Goal: Complete application form

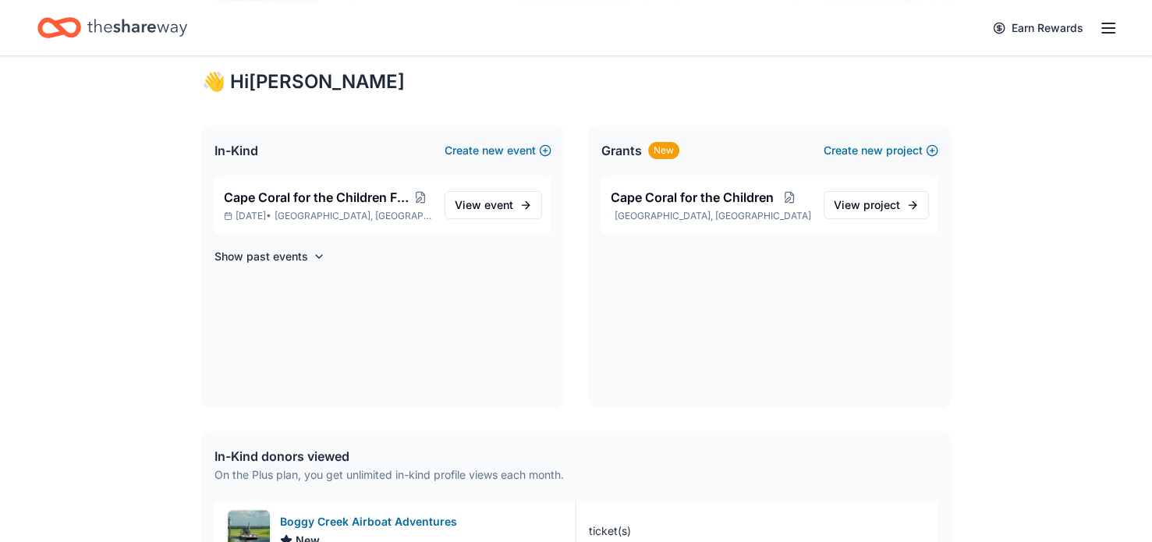
scroll to position [271, 0]
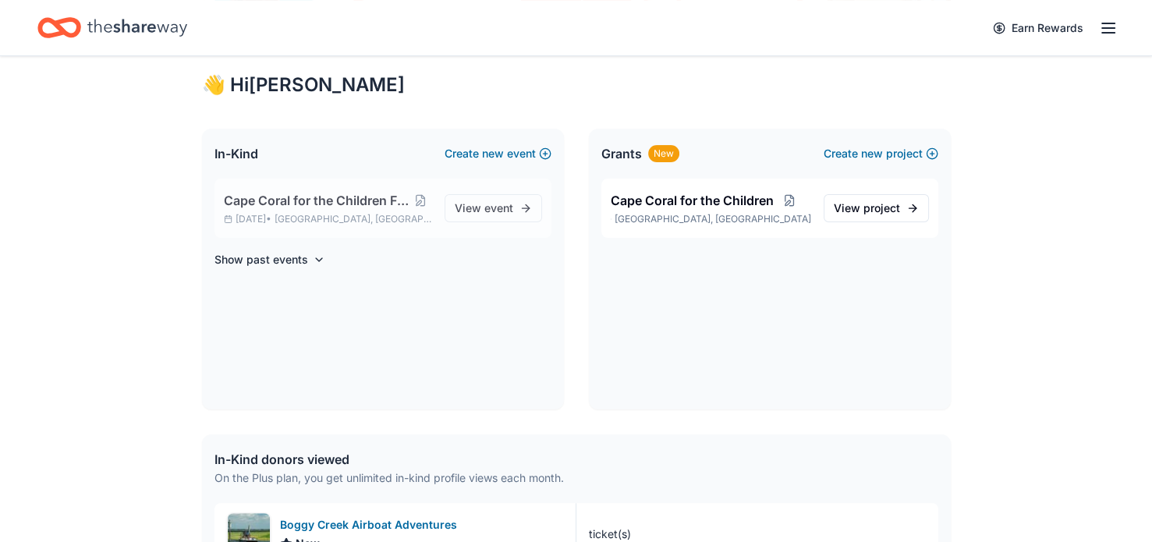
click at [347, 213] on span "Cape Coral, FL" at bounding box center [352, 219] width 157 height 12
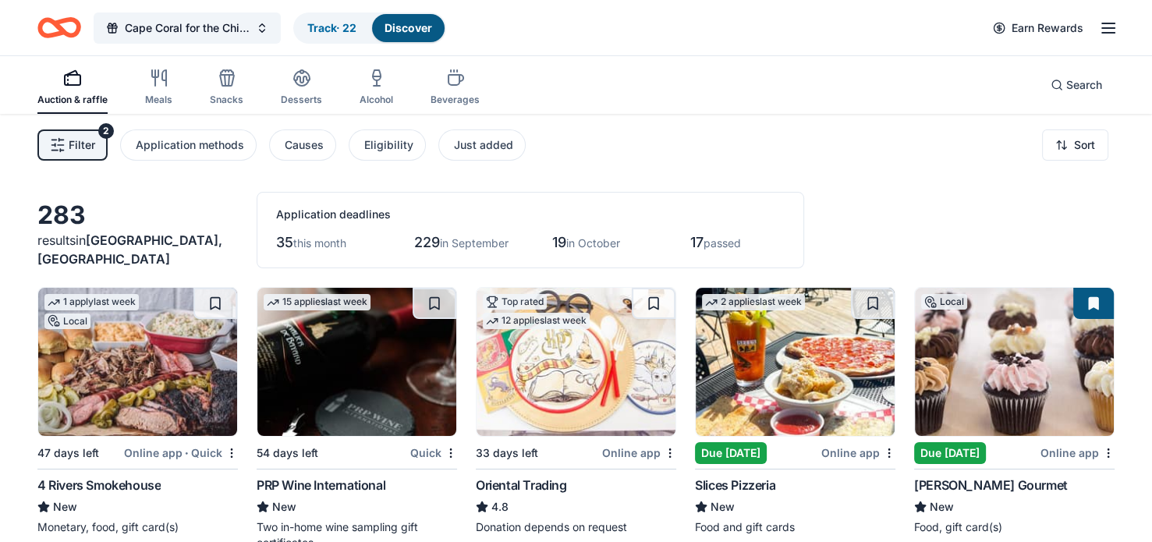
click at [74, 155] on button "Filter 2" at bounding box center [72, 144] width 70 height 31
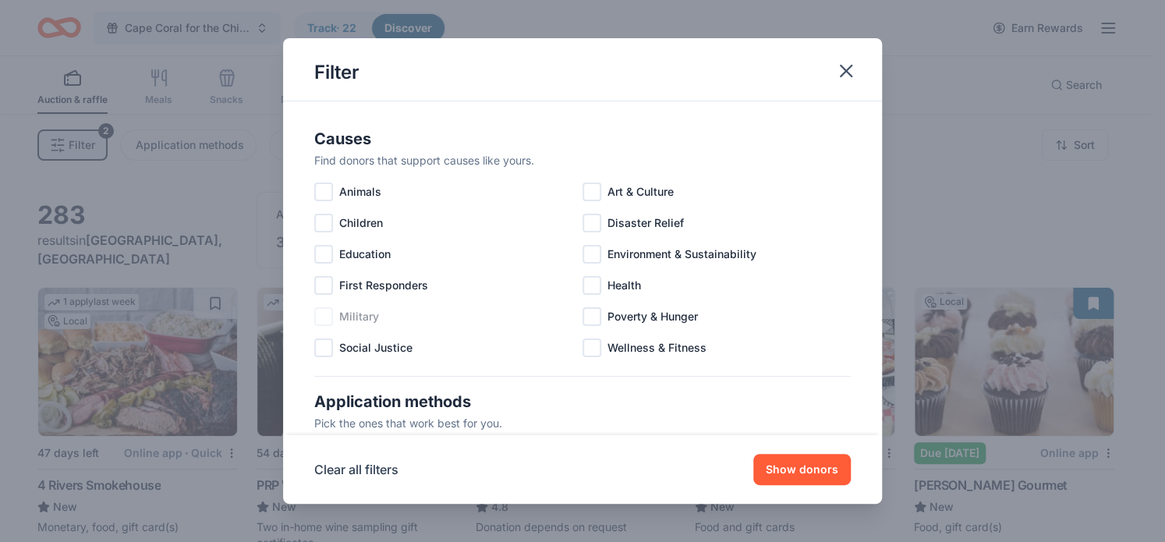
click at [573, 327] on div "Military" at bounding box center [448, 316] width 268 height 31
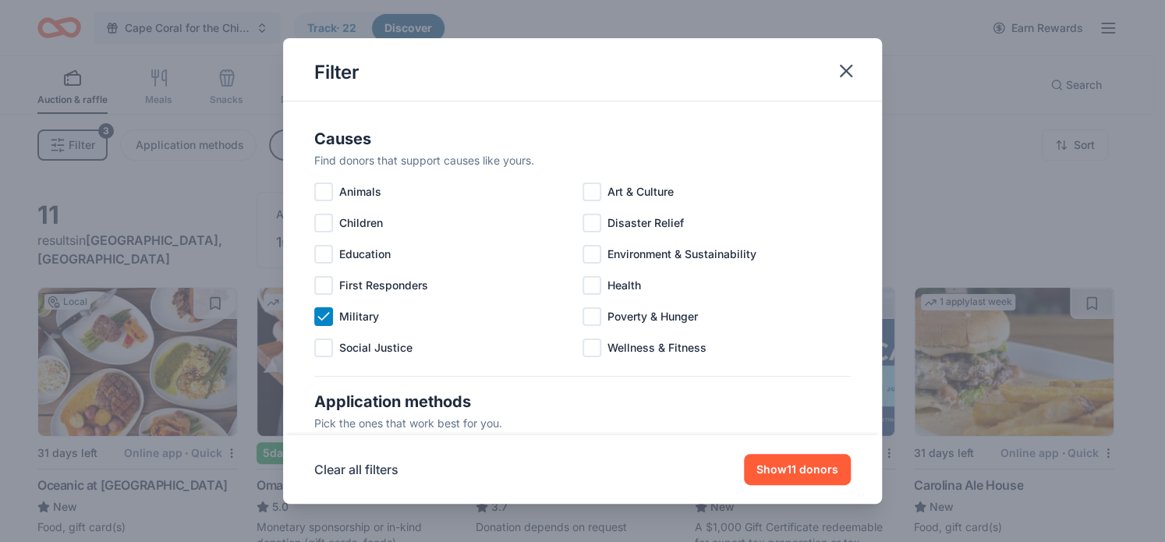
click at [305, 326] on div "Causes Find donors that support causes like yours. Animals Art & Culture Childr…" at bounding box center [582, 268] width 599 height 334
click at [589, 320] on div at bounding box center [591, 316] width 19 height 19
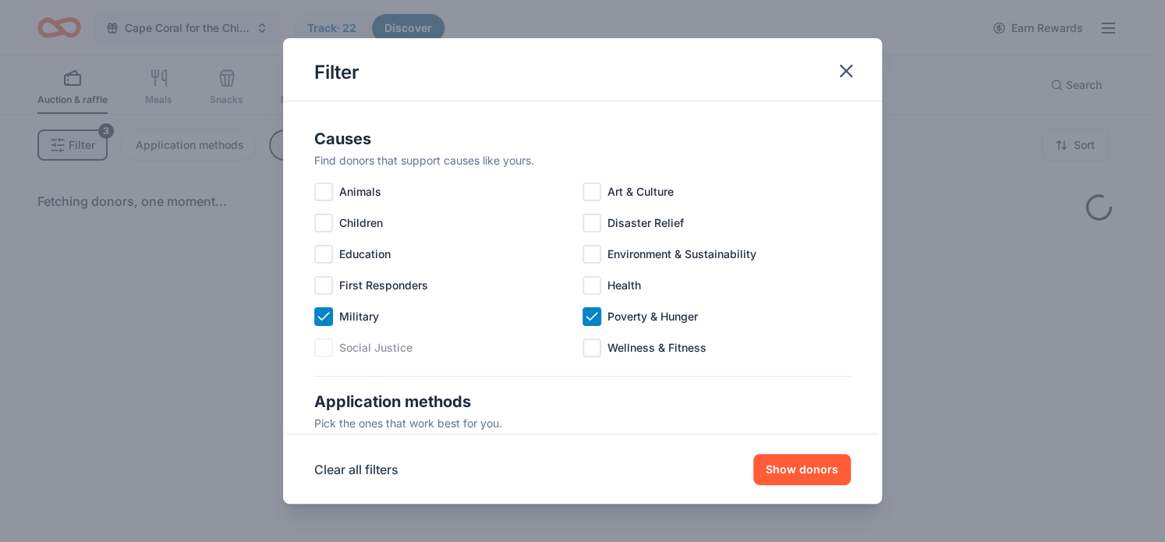
click at [321, 334] on div "Social Justice" at bounding box center [448, 347] width 268 height 31
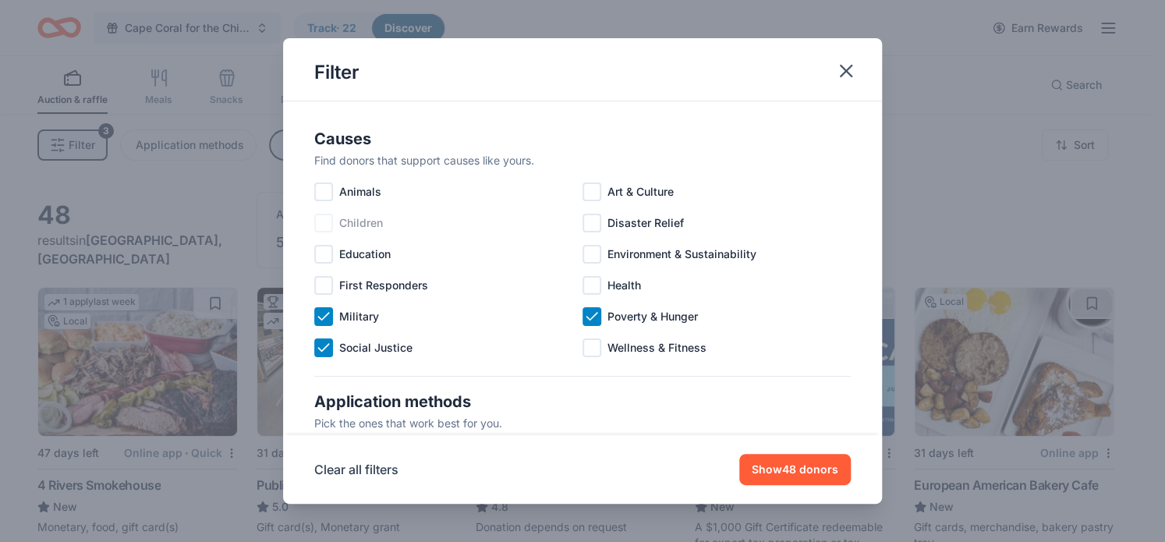
click at [319, 234] on div "Children" at bounding box center [448, 222] width 268 height 31
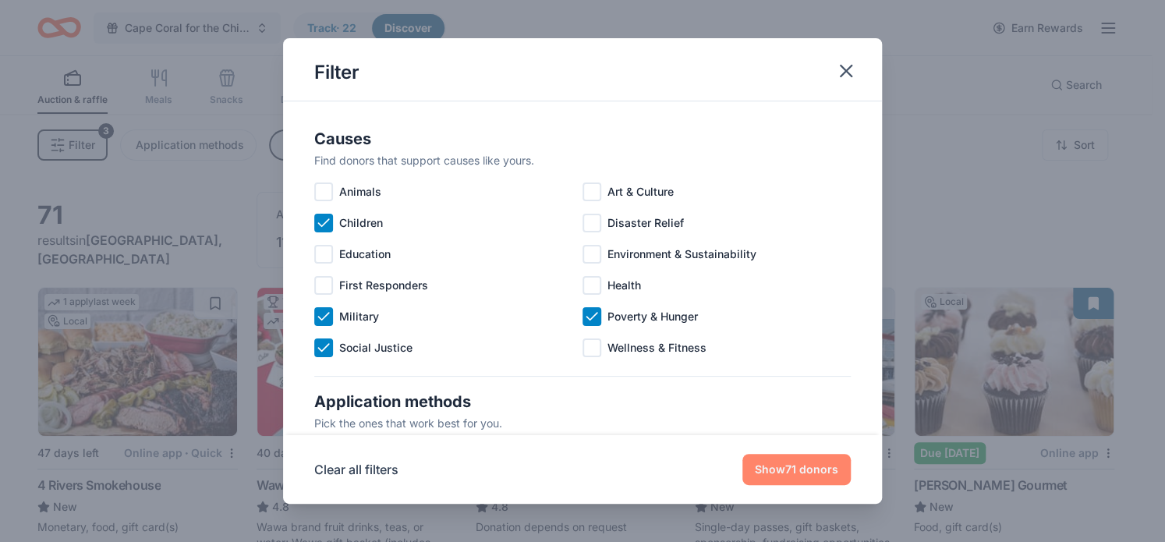
click at [785, 472] on button "Show 71 donors" at bounding box center [796, 469] width 108 height 31
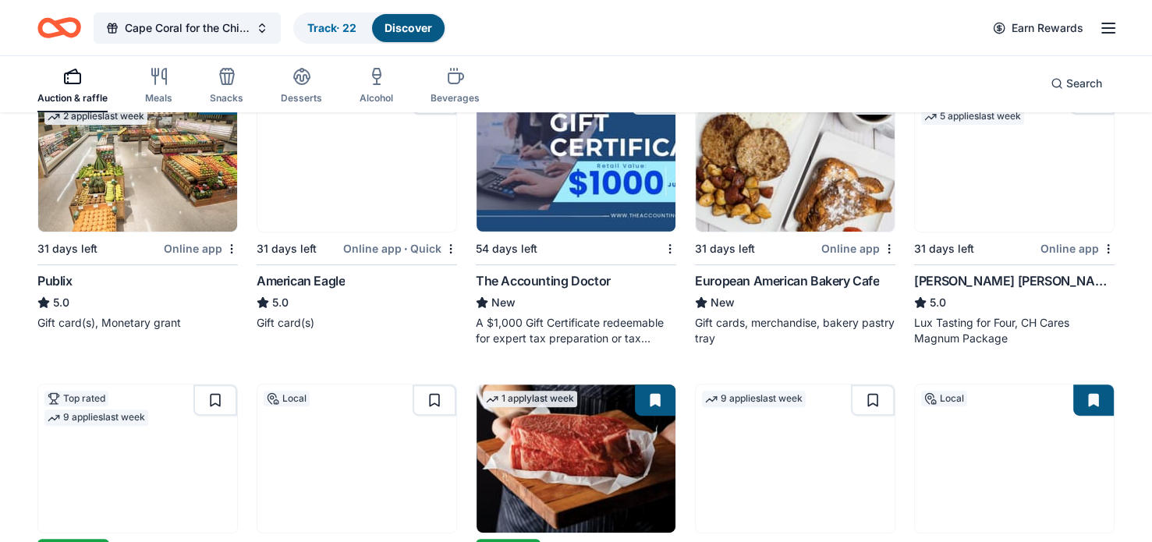
scroll to position [506, 0]
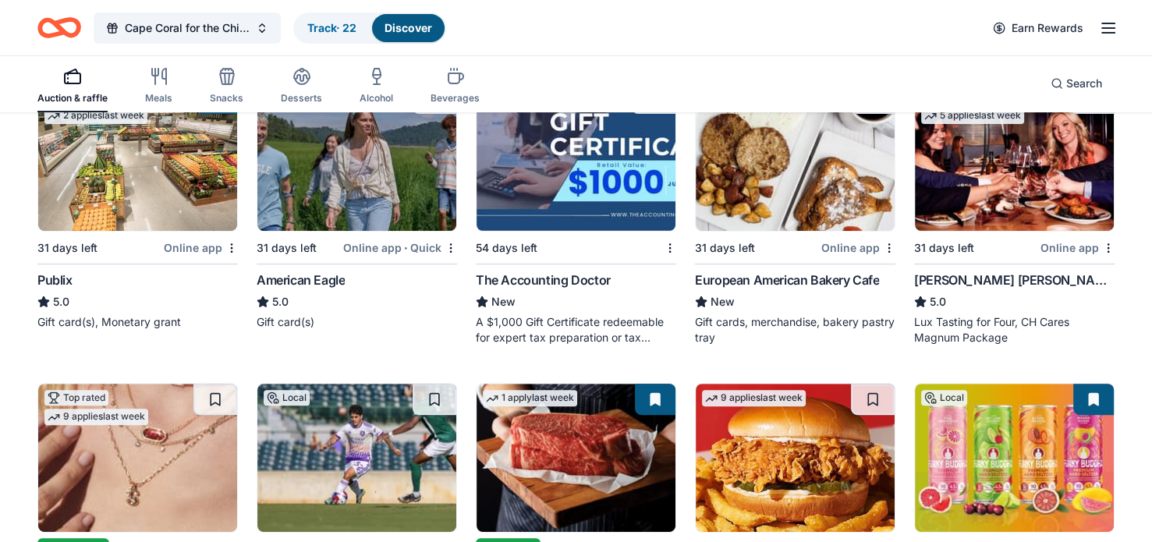
click at [515, 177] on img at bounding box center [575, 157] width 199 height 148
click at [586, 183] on img at bounding box center [575, 157] width 199 height 148
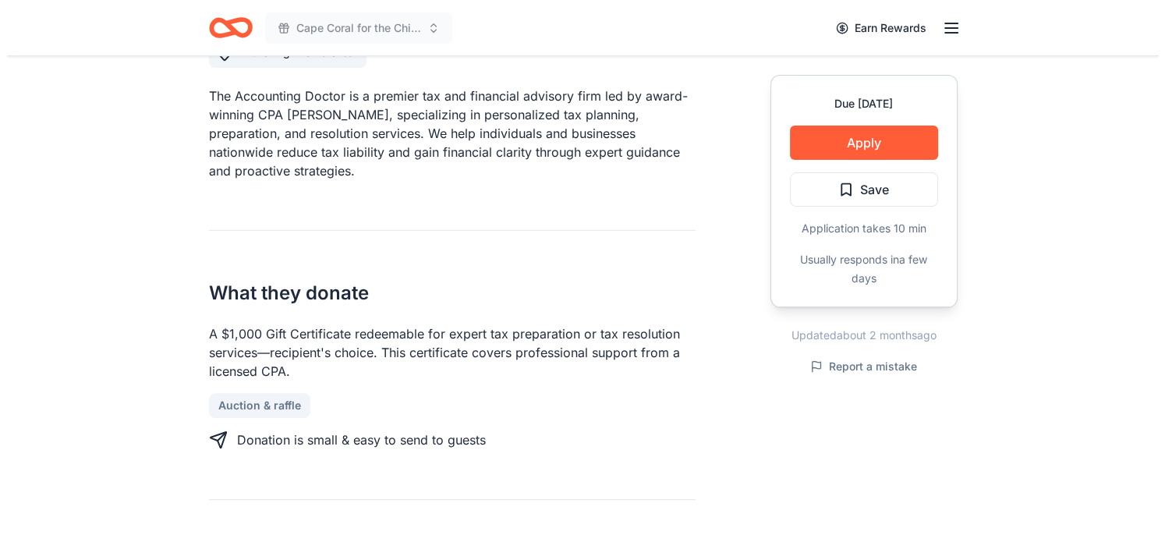
scroll to position [472, 0]
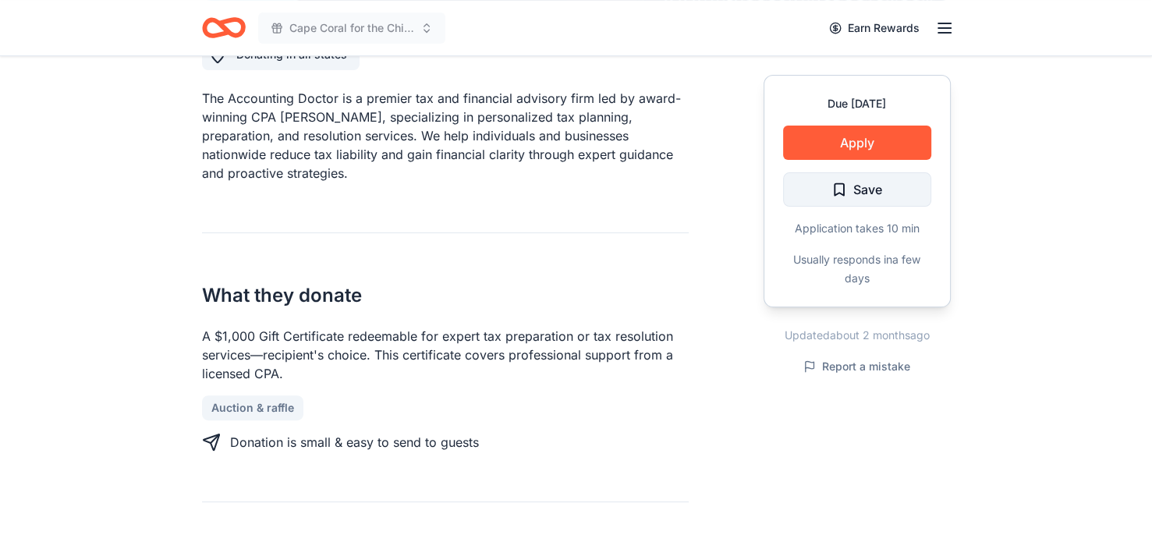
click at [831, 196] on span "Save" at bounding box center [856, 189] width 51 height 20
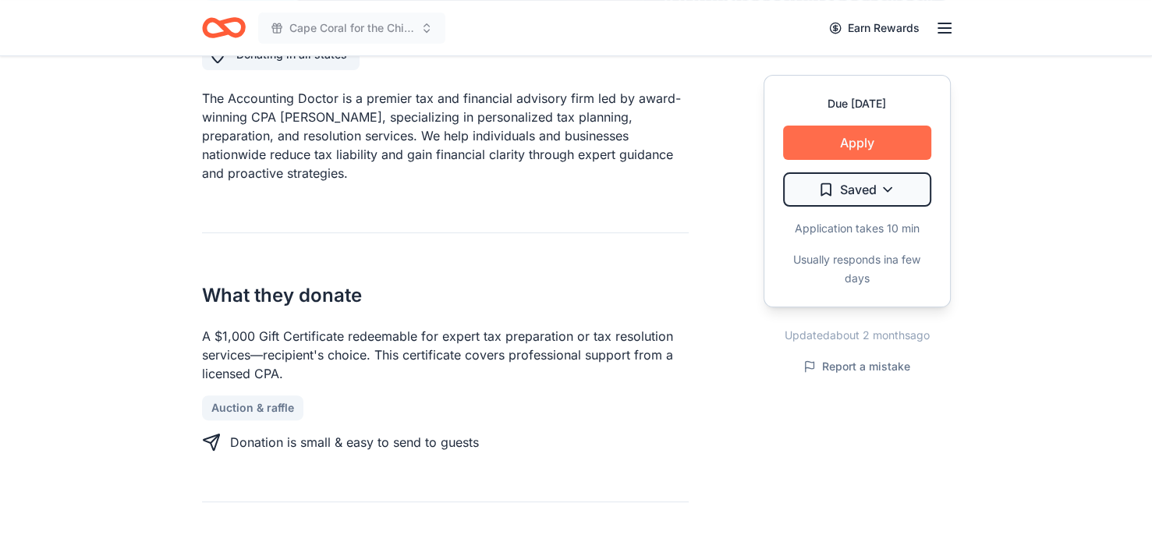
click at [830, 146] on button "Apply" at bounding box center [857, 143] width 148 height 34
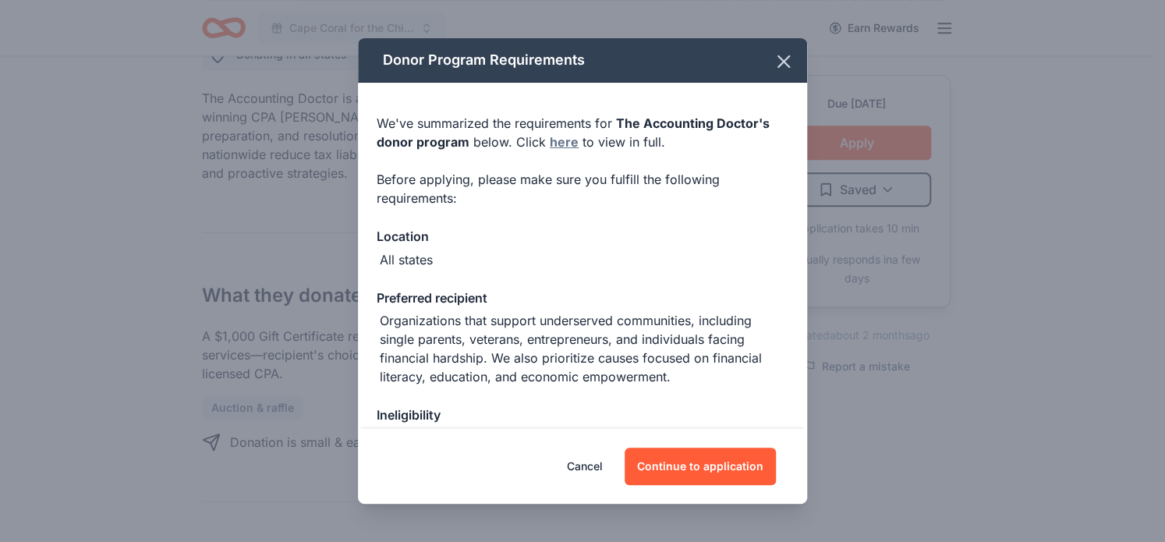
click at [550, 140] on link "here" at bounding box center [564, 142] width 29 height 19
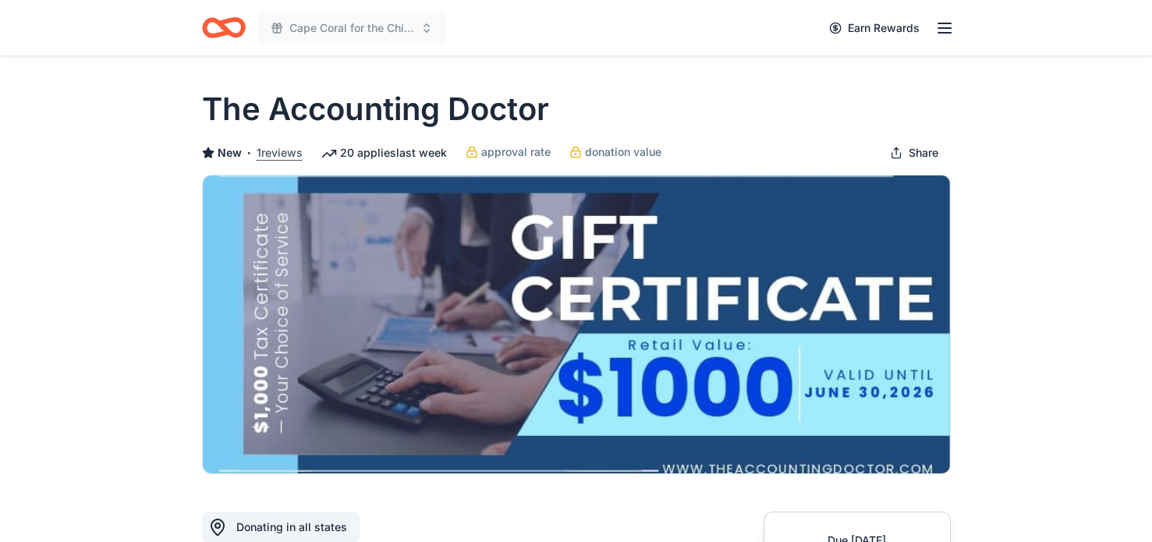
click at [276, 156] on button "1 reviews" at bounding box center [279, 152] width 46 height 19
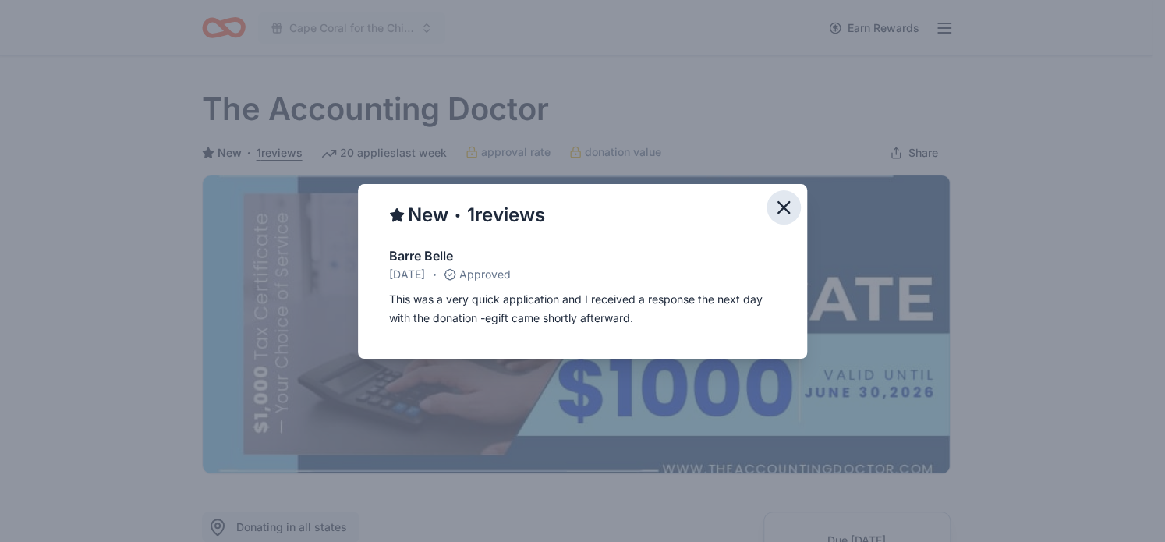
click at [784, 218] on icon "button" at bounding box center [784, 207] width 22 height 22
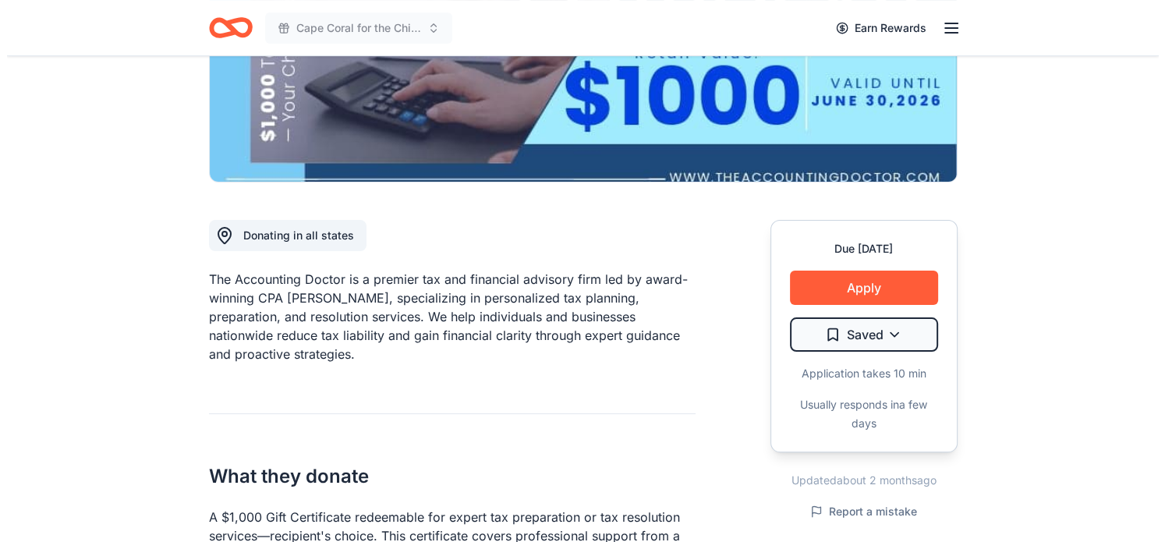
scroll to position [298, 0]
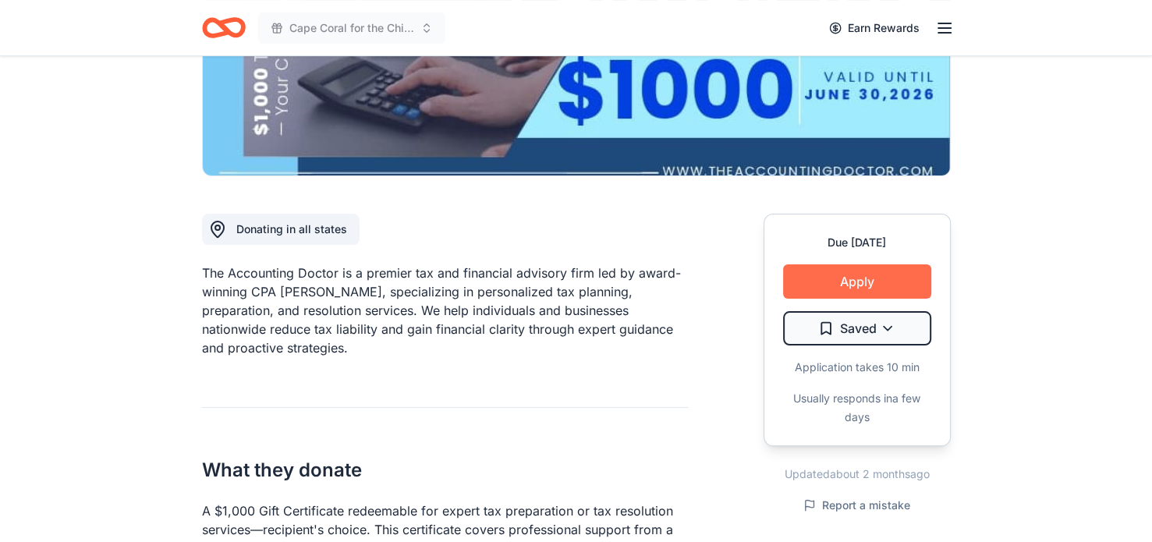
click at [837, 296] on button "Apply" at bounding box center [857, 281] width 148 height 34
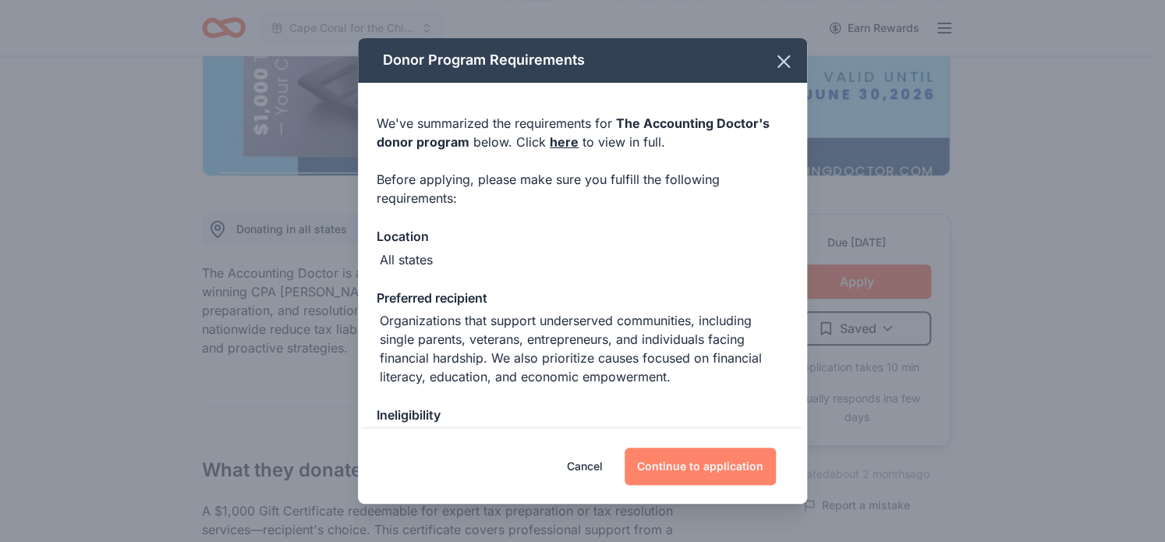
click at [683, 465] on button "Continue to application" at bounding box center [699, 466] width 151 height 37
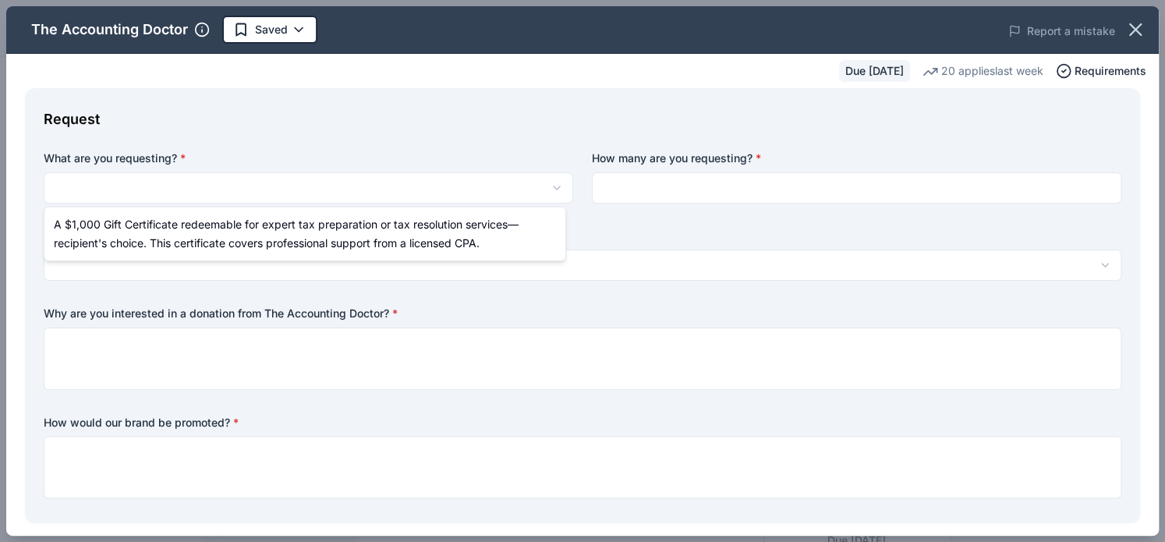
click at [274, 183] on html "Cape Coral for the Children Fashion Show Saved Apply Due [DATE] Share The Accou…" at bounding box center [582, 271] width 1165 height 542
select select "A $1,000 Gift Certificate redeemable for expert tax preparation or tax resoluti…"
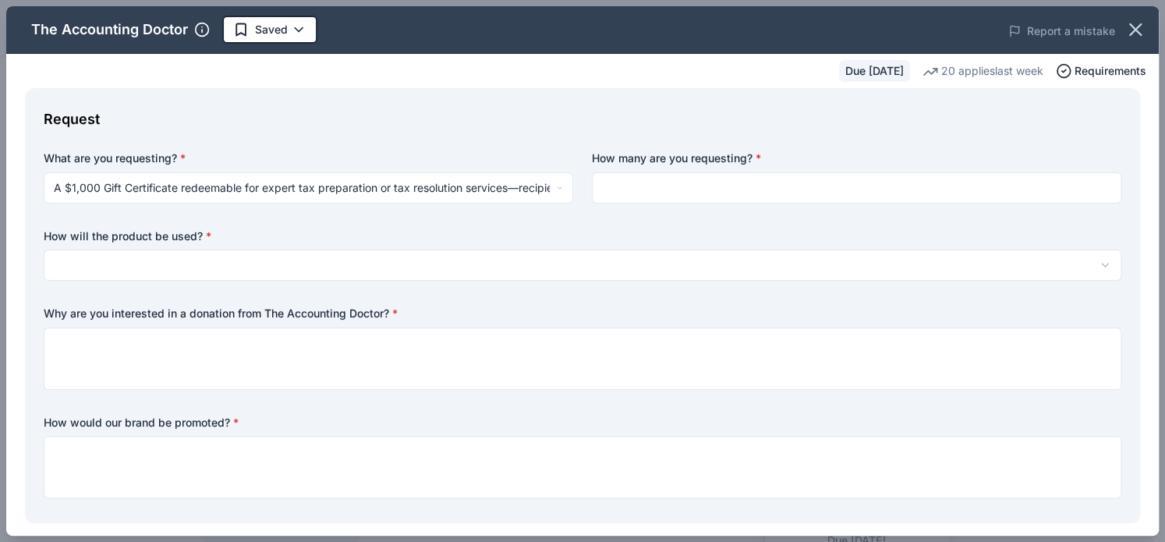
click at [608, 189] on input at bounding box center [856, 187] width 529 height 31
type input "1"
click at [142, 260] on html "Cape Coral for the Children Fashion Show Saved Apply Due [DATE] Share The Accou…" at bounding box center [582, 271] width 1165 height 542
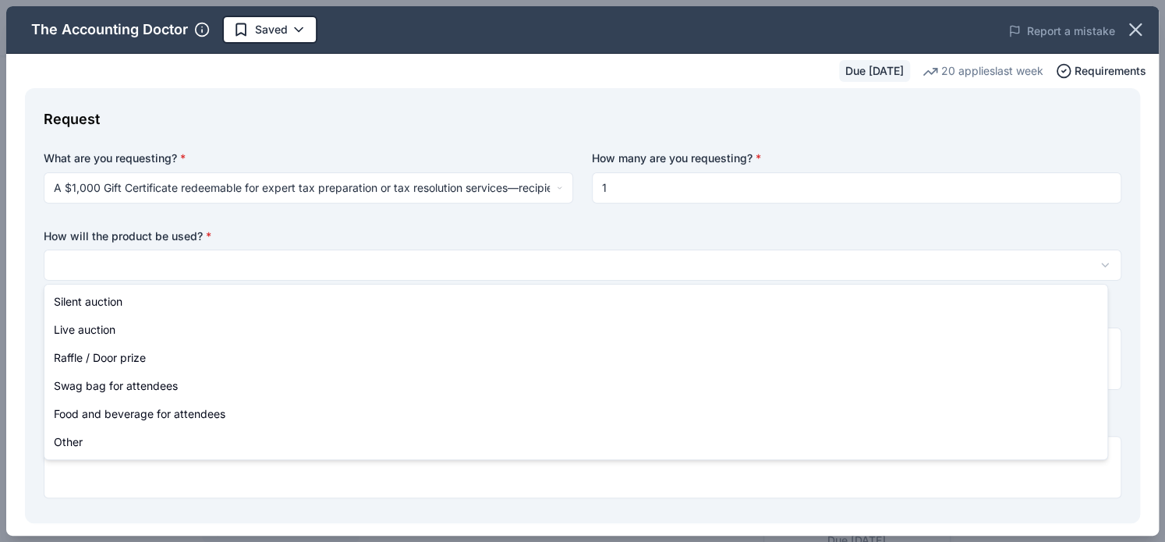
select select "raffleDoorPrize"
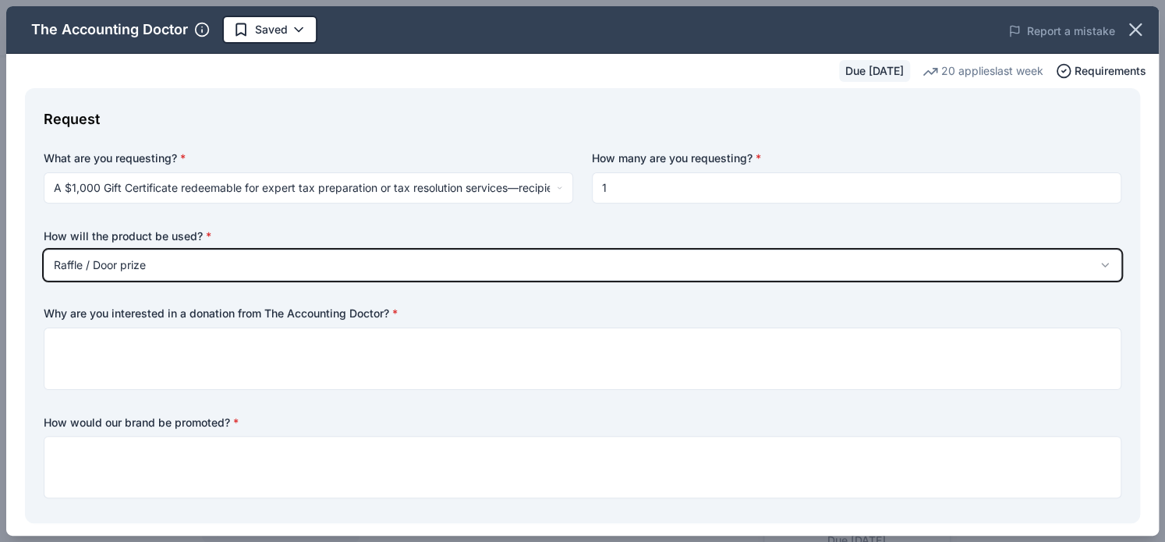
click at [44, 249] on button "Raffle / Door prize" at bounding box center [582, 264] width 1077 height 31
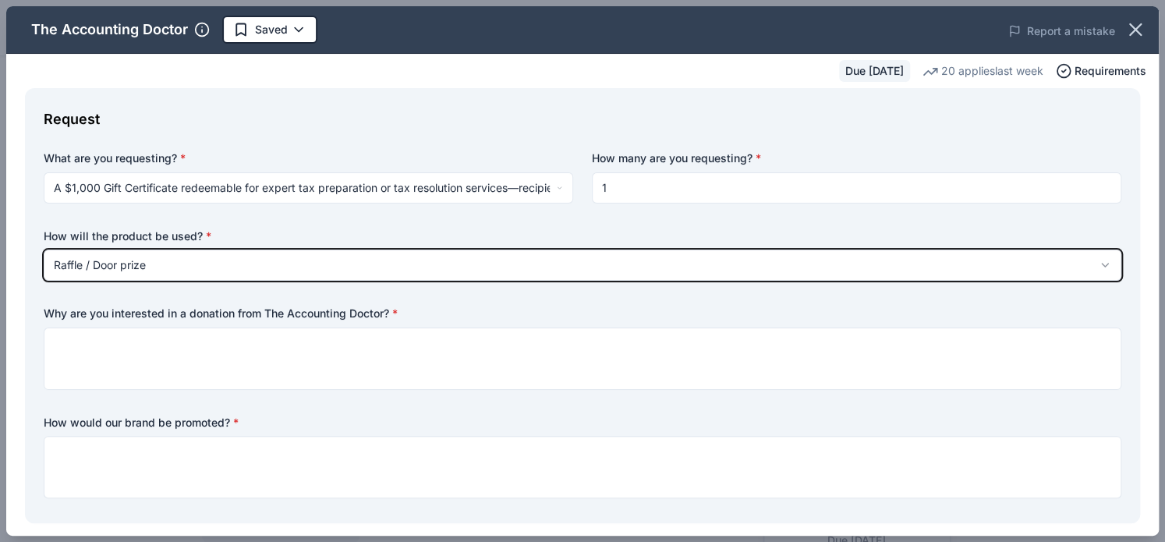
click at [44, 249] on button "Raffle / Door prize" at bounding box center [582, 264] width 1077 height 31
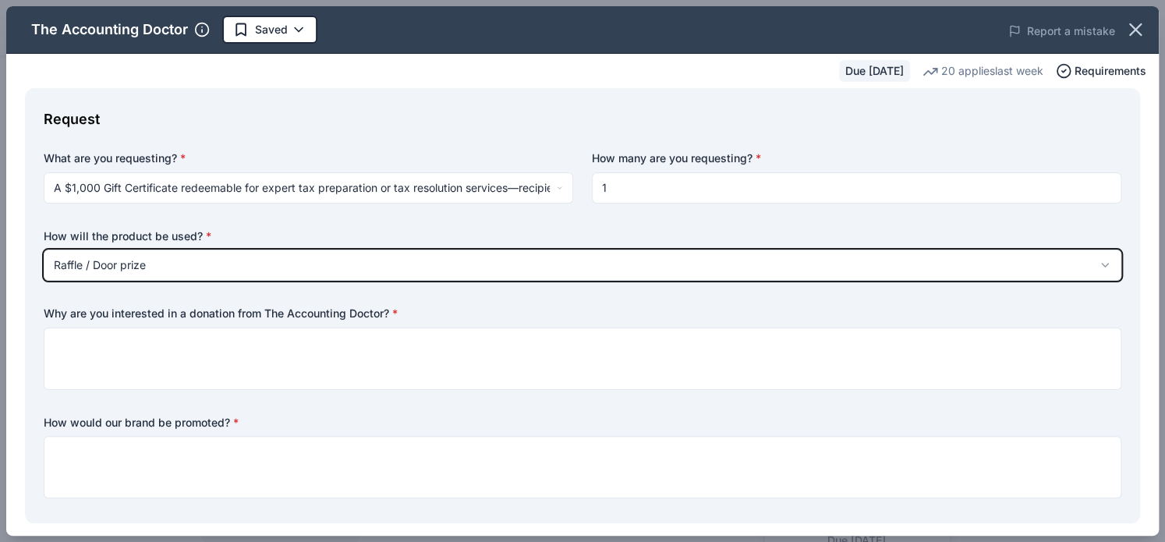
click at [44, 249] on button "Raffle / Door prize" at bounding box center [582, 264] width 1077 height 31
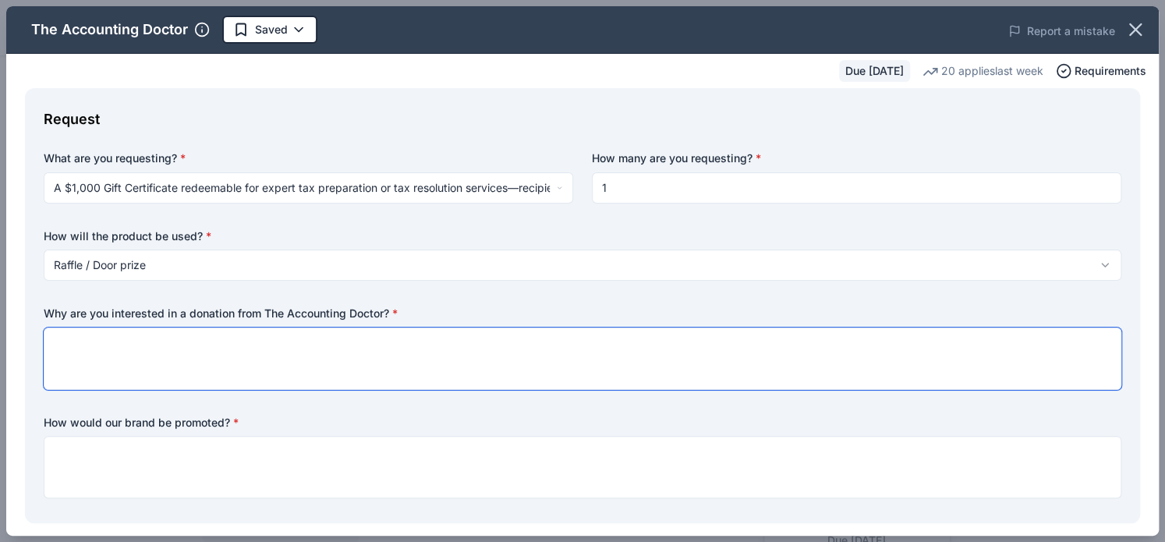
click at [59, 345] on textarea at bounding box center [582, 358] width 1077 height 62
click at [373, 351] on textarea at bounding box center [582, 358] width 1077 height 62
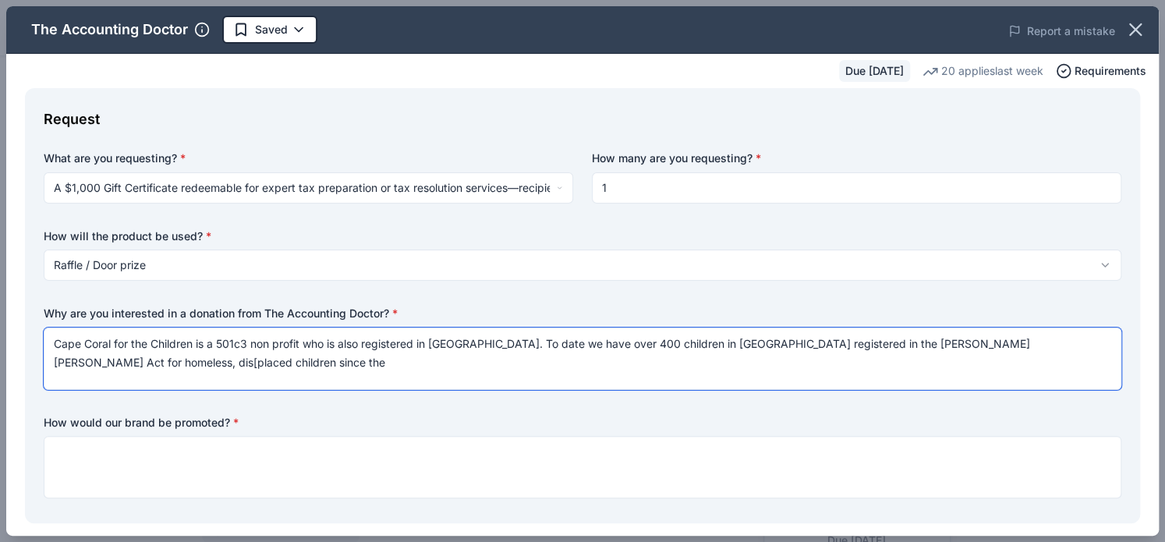
click at [153, 360] on textarea "Cape Coral for the Children is a 501c3 non profit who is also registered in [GE…" at bounding box center [582, 358] width 1077 height 62
click at [1018, 341] on textarea "Cape Coral for the Children is a 501c3 non profit who is also registered in [GE…" at bounding box center [582, 358] width 1077 height 62
click at [111, 366] on textarea "Cape Coral for the Children is a 501c3 non profit who is also registered in [GE…" at bounding box center [582, 358] width 1077 height 62
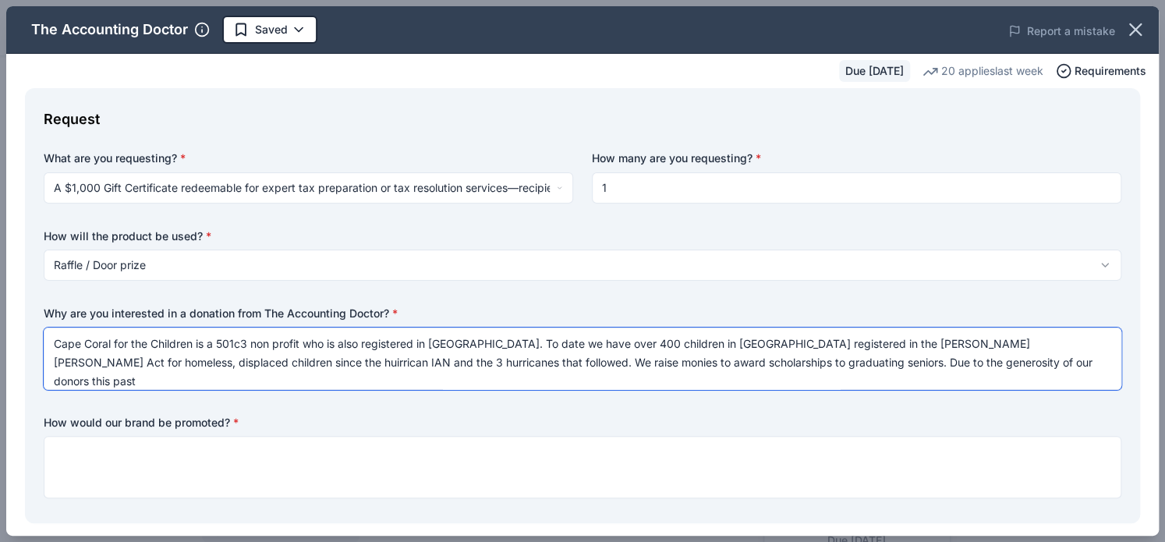
click at [939, 367] on textarea "Cape Coral for the Children is a 501c3 non profit who is also registered in [GE…" at bounding box center [582, 358] width 1077 height 62
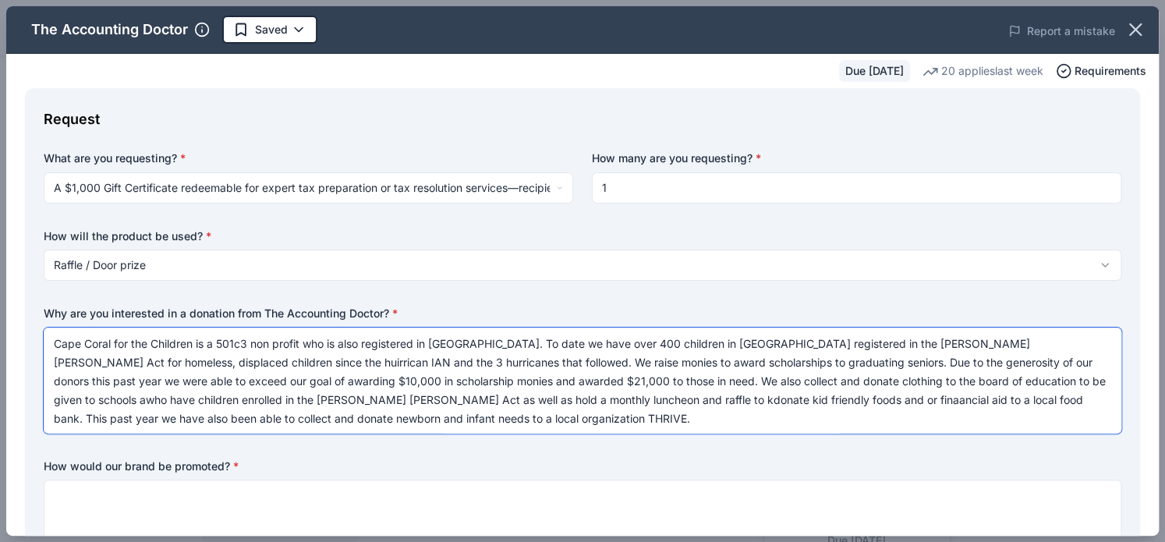
click at [537, 398] on textarea "Cape Coral for the Children is a 501c3 non profit who is also registered in [GE…" at bounding box center [582, 380] width 1077 height 106
click at [856, 108] on div "Request" at bounding box center [582, 119] width 1077 height 25
click at [752, 384] on textarea "Cape Coral for the Children is a 501c3 non profit who is also registered in [GE…" at bounding box center [582, 380] width 1077 height 106
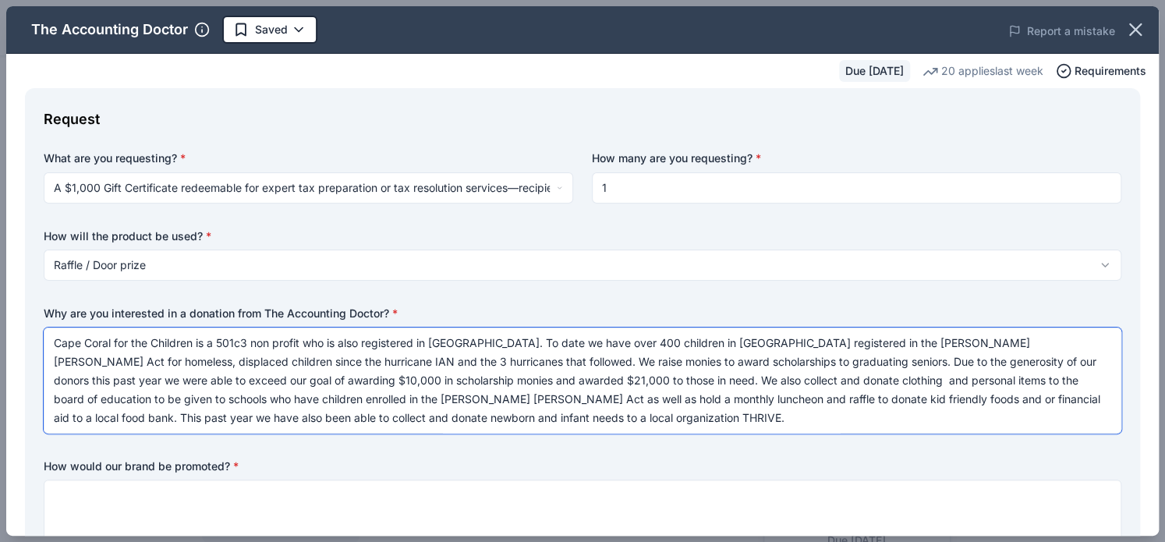
type textarea "Cape Coral for the Children is a 501c3 non profit who is also registered in [GE…"
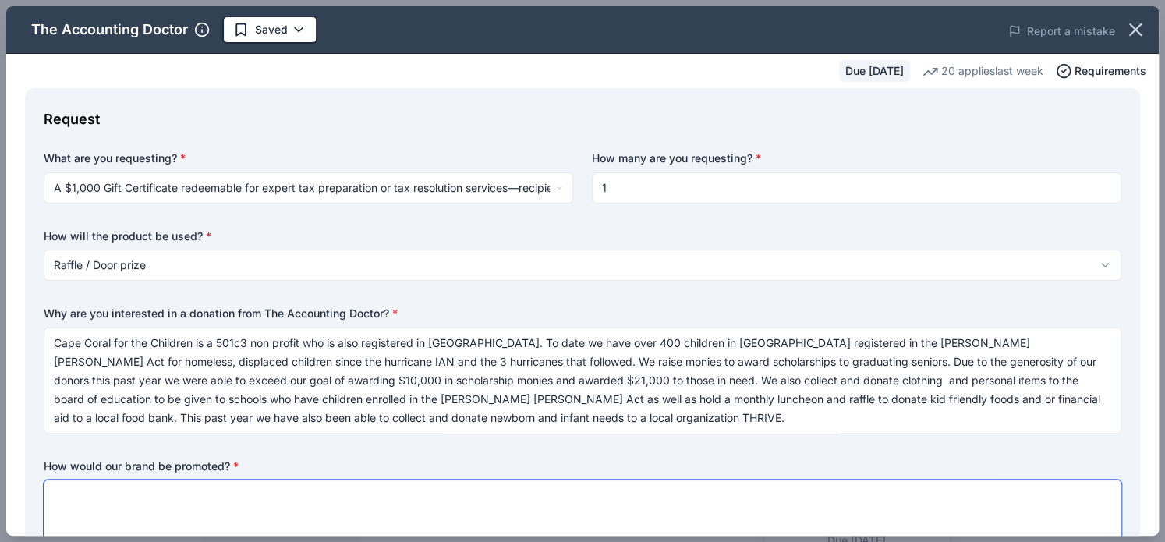
click at [69, 515] on textarea at bounding box center [582, 510] width 1077 height 62
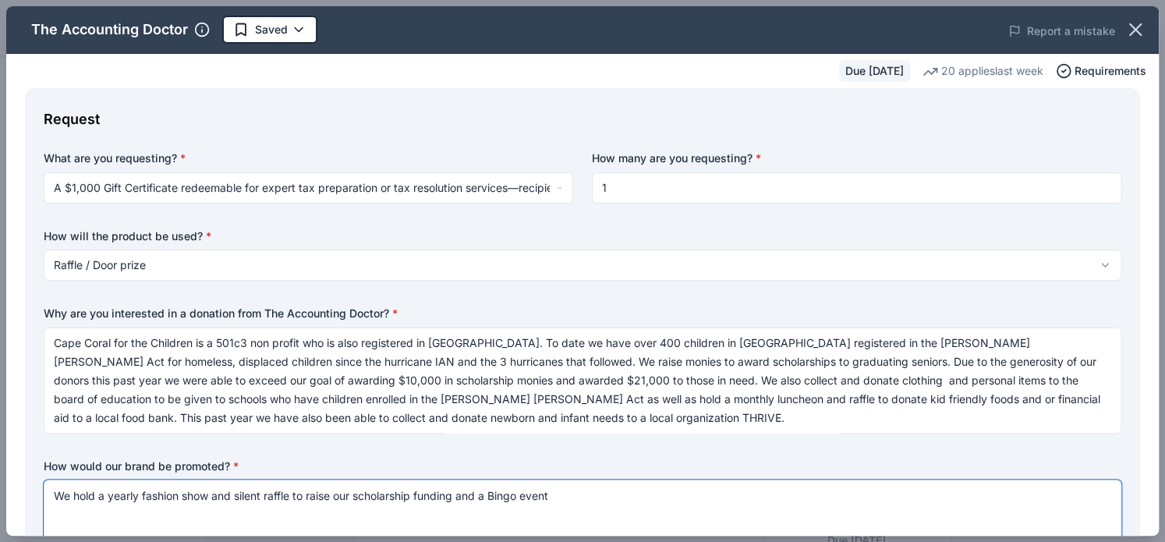
click at [293, 493] on textarea "We hold a yearly fashion show and silent raffle to raise our scholarship fundin…" at bounding box center [582, 510] width 1077 height 62
click at [663, 497] on textarea "We hold a yearly fashion show and silent raffle event each October to raise our…" at bounding box center [582, 510] width 1077 height 62
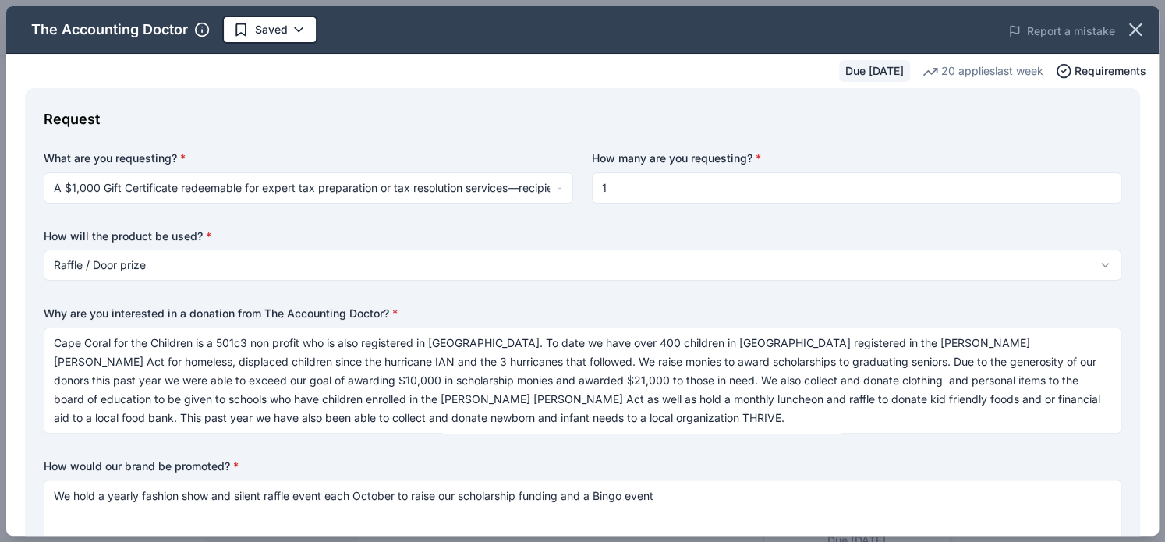
click at [940, 476] on div "How would our brand be promoted? * We hold a yearly fashion show and silent raf…" at bounding box center [582, 500] width 1077 height 84
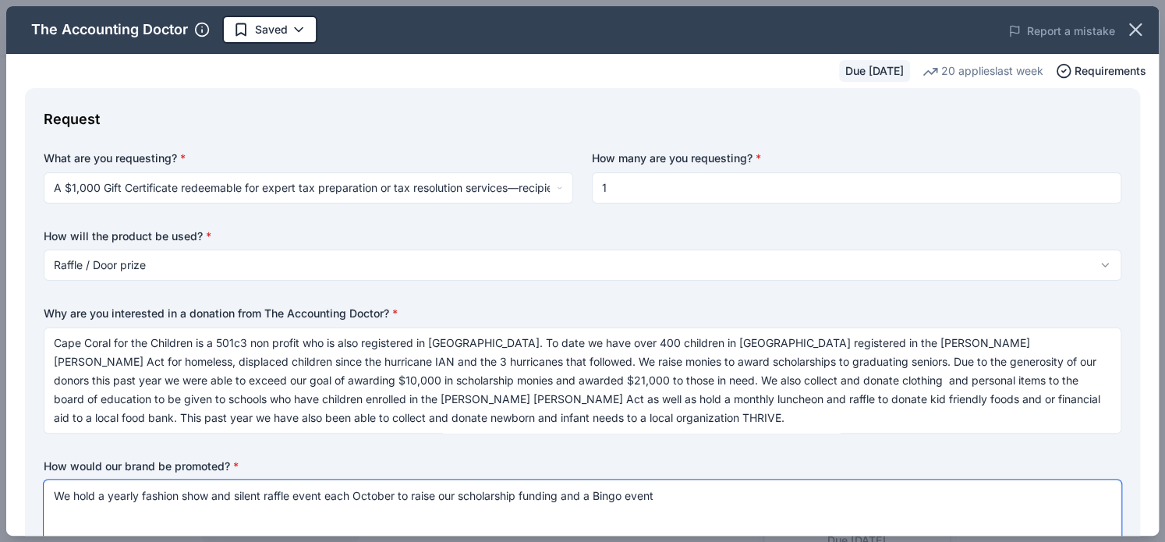
click at [672, 502] on textarea "We hold a yearly fashion show and silent raffle event each October to raise our…" at bounding box center [582, 510] width 1077 height 62
click at [627, 494] on textarea "We hold a yearly fashion show and silent raffle event each October to raise our…" at bounding box center [582, 510] width 1077 height 62
click at [770, 495] on textarea "We hold a yearly fashion show and silent raffle event each October to raise our…" at bounding box center [582, 510] width 1077 height 62
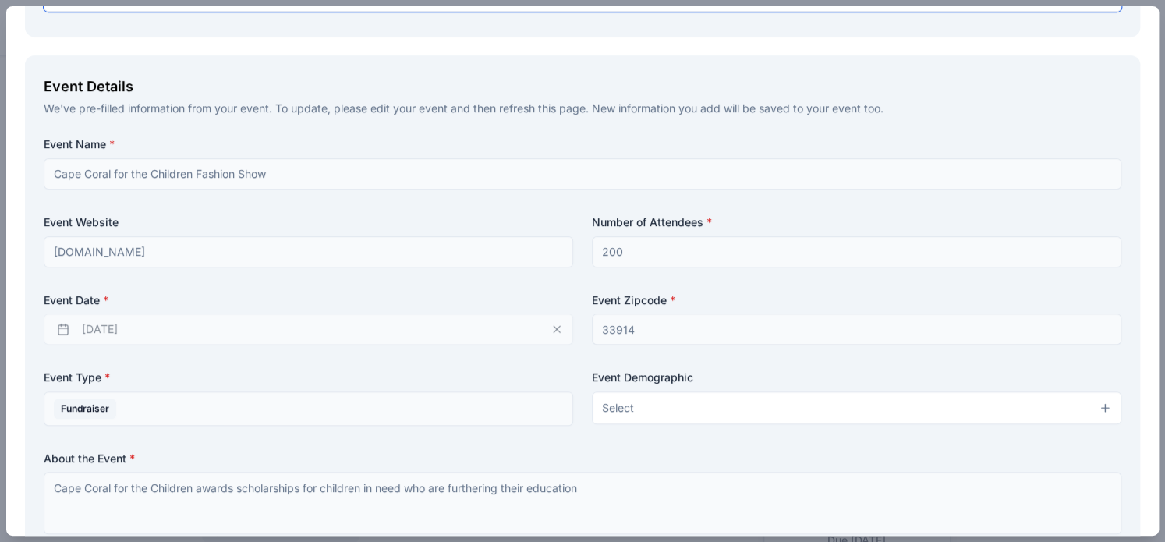
scroll to position [537, 0]
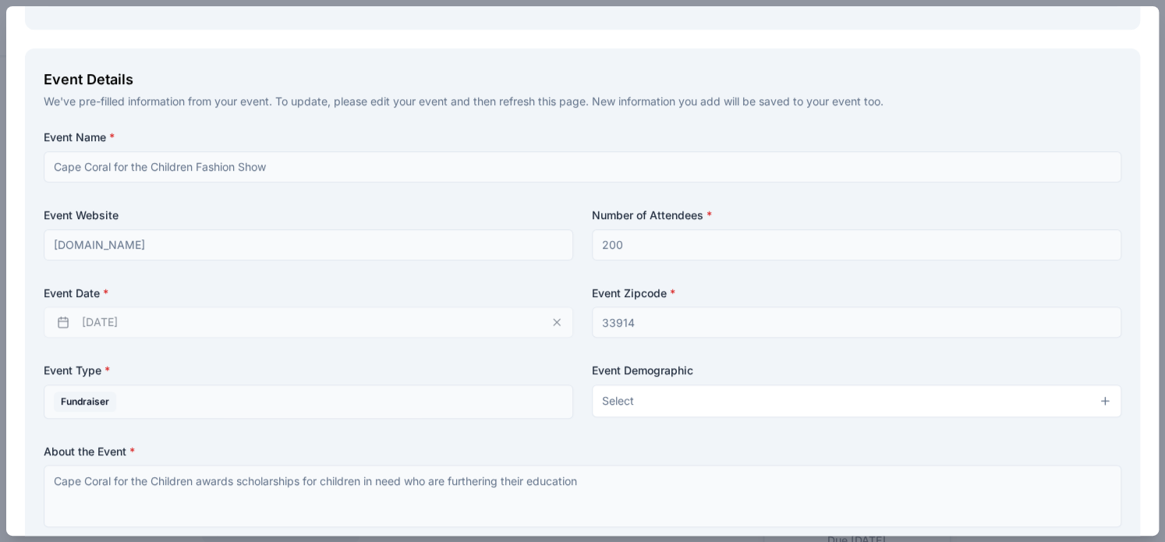
type textarea "We hold a yearly fashion show and silent raffle event each October to raise our…"
click at [662, 405] on button "Select" at bounding box center [856, 400] width 529 height 33
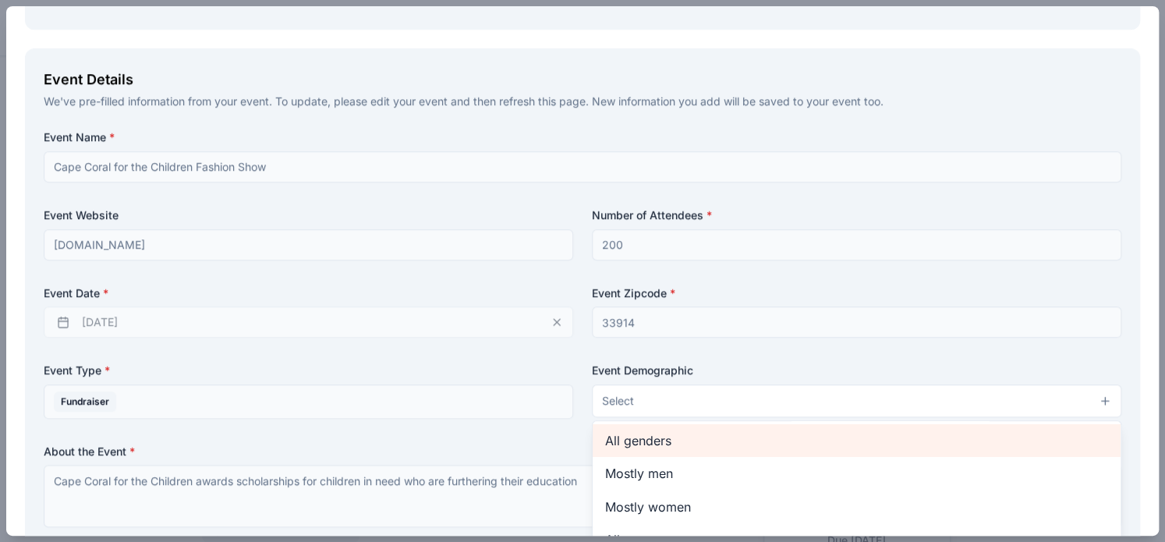
click at [646, 439] on span "All genders" at bounding box center [856, 440] width 503 height 20
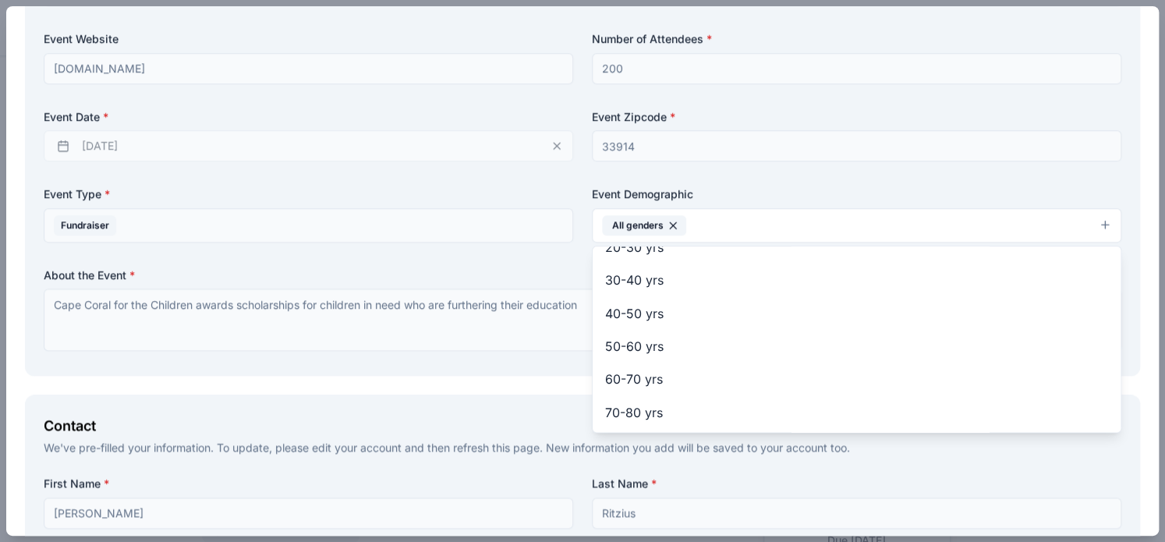
scroll to position [186, 0]
click at [605, 345] on span "50-60 yrs" at bounding box center [856, 344] width 503 height 20
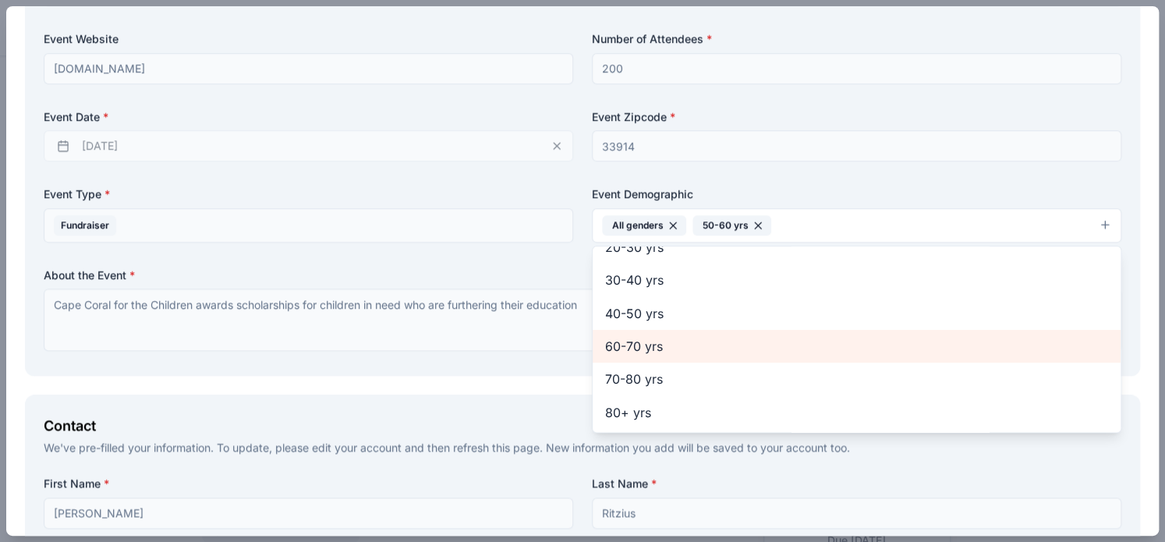
scroll to position [184, 0]
click at [599, 390] on div "70-80 yrs" at bounding box center [857, 379] width 528 height 33
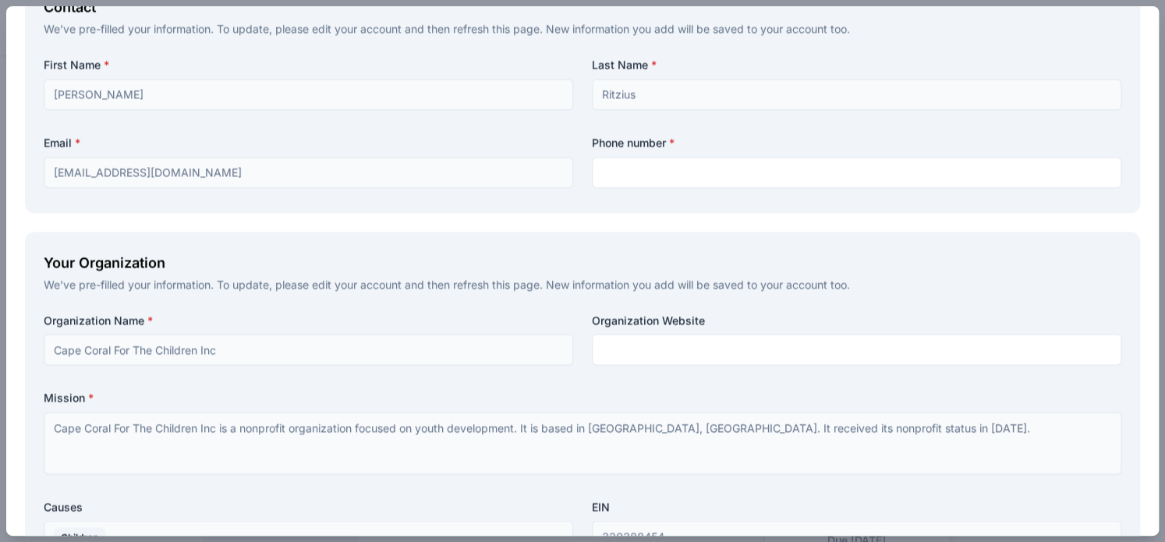
scroll to position [1136, 0]
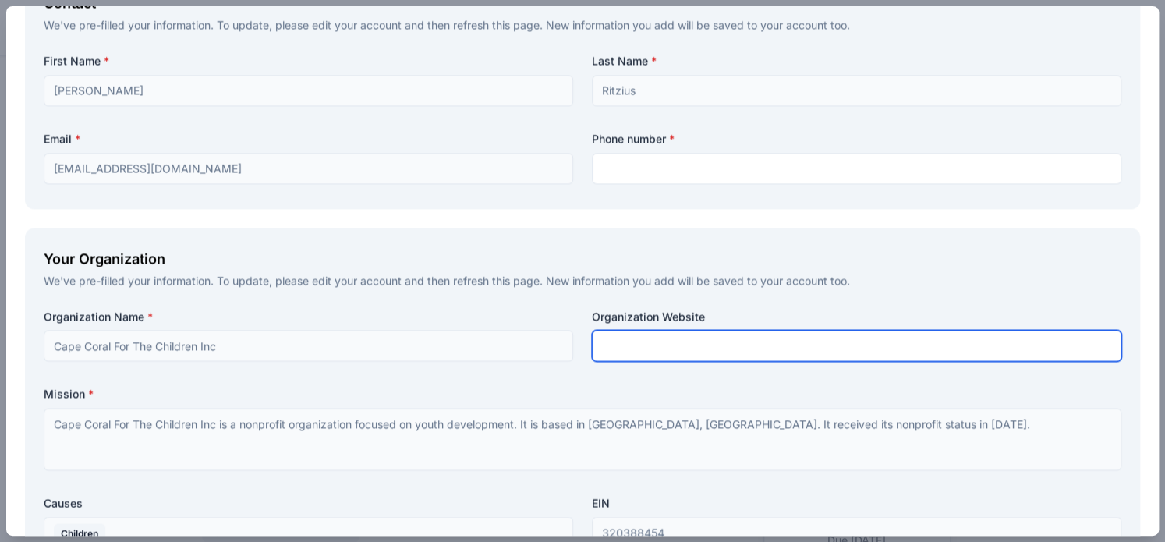
click at [612, 348] on input "text" at bounding box center [856, 345] width 529 height 31
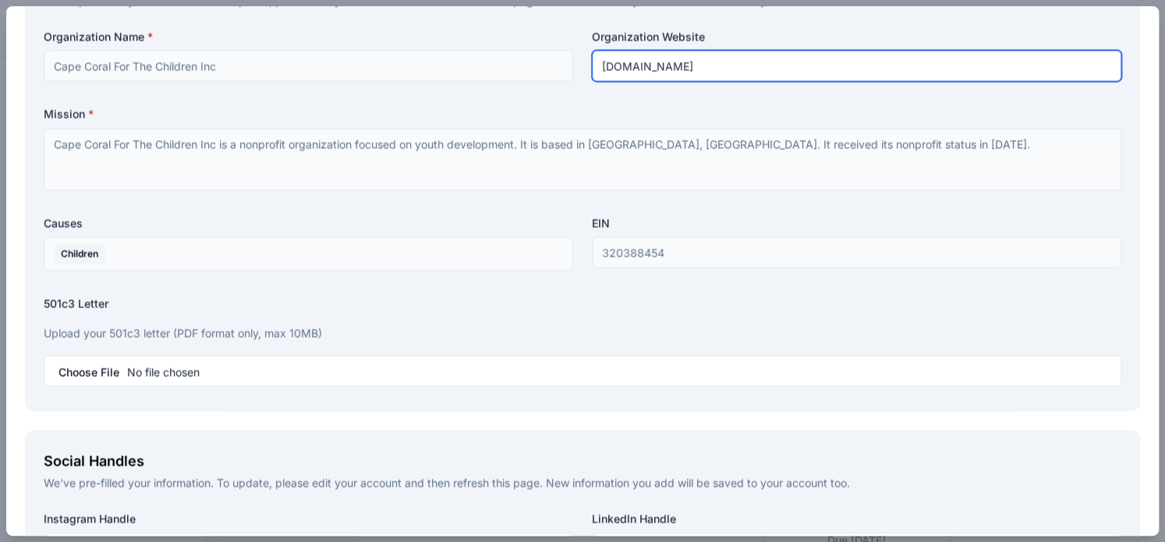
scroll to position [1414, 0]
type input "[DOMAIN_NAME]"
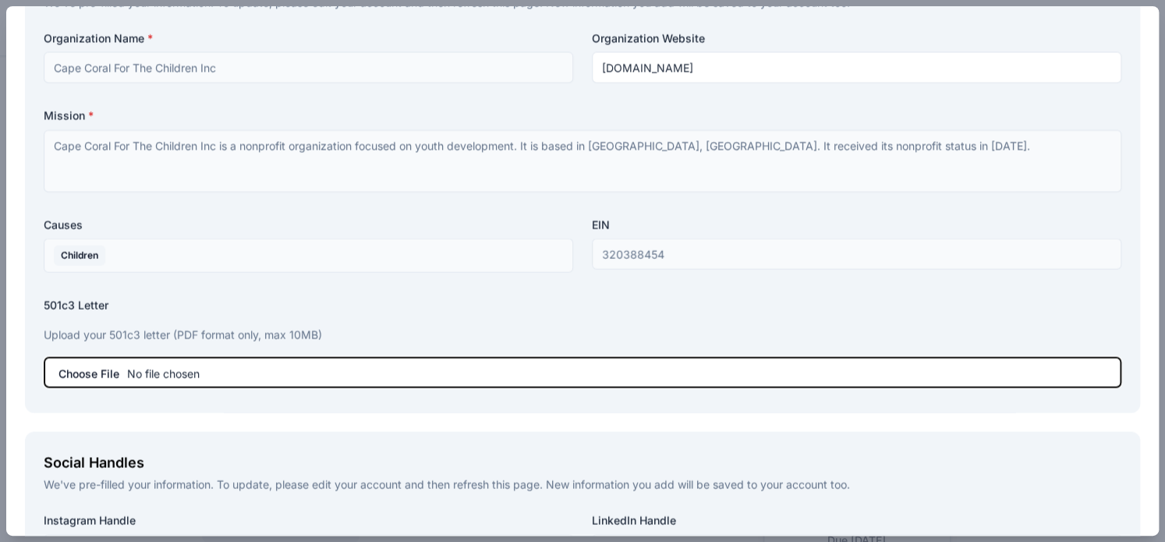
click at [98, 373] on input "file" at bounding box center [582, 371] width 1077 height 31
click at [87, 376] on input "file" at bounding box center [582, 371] width 1077 height 31
type input "C:\fakepath\ccfc tax exempt.pdf"
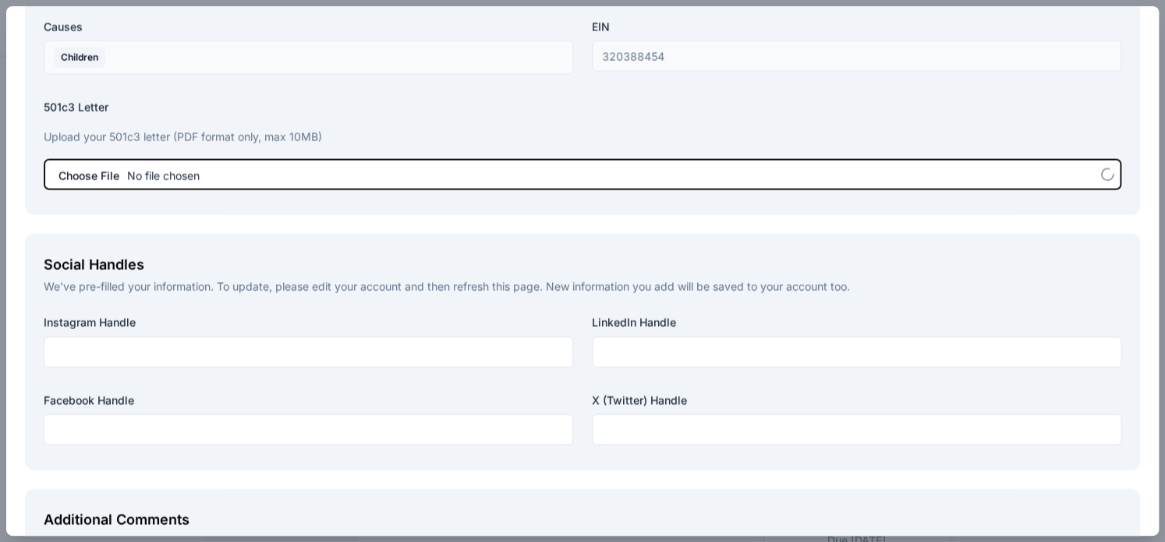
scroll to position [1633, 0]
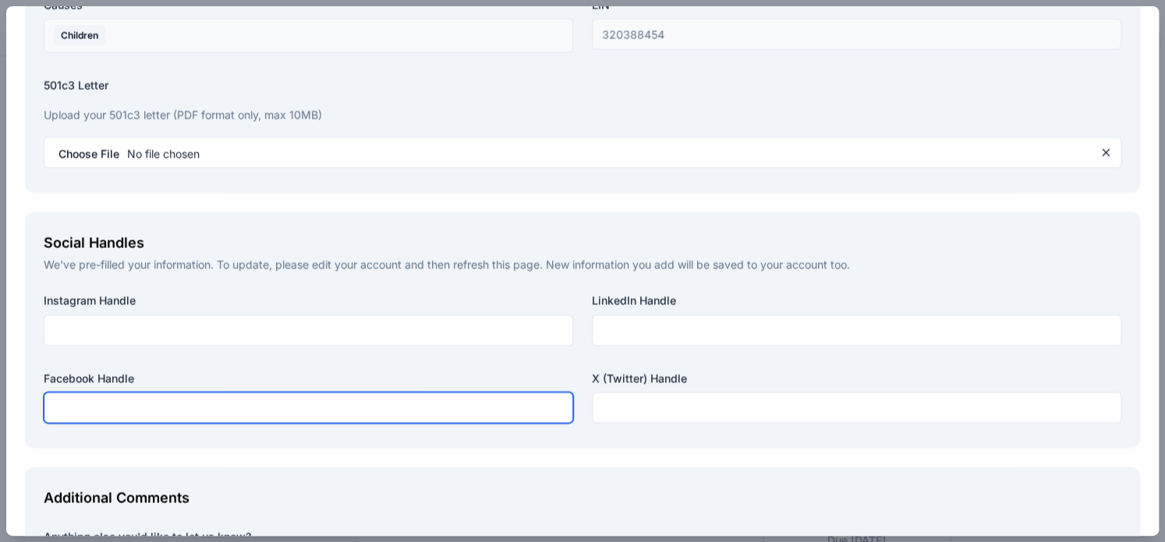
click at [110, 411] on input "text" at bounding box center [308, 407] width 529 height 31
type input "Capecoralforthechildren"
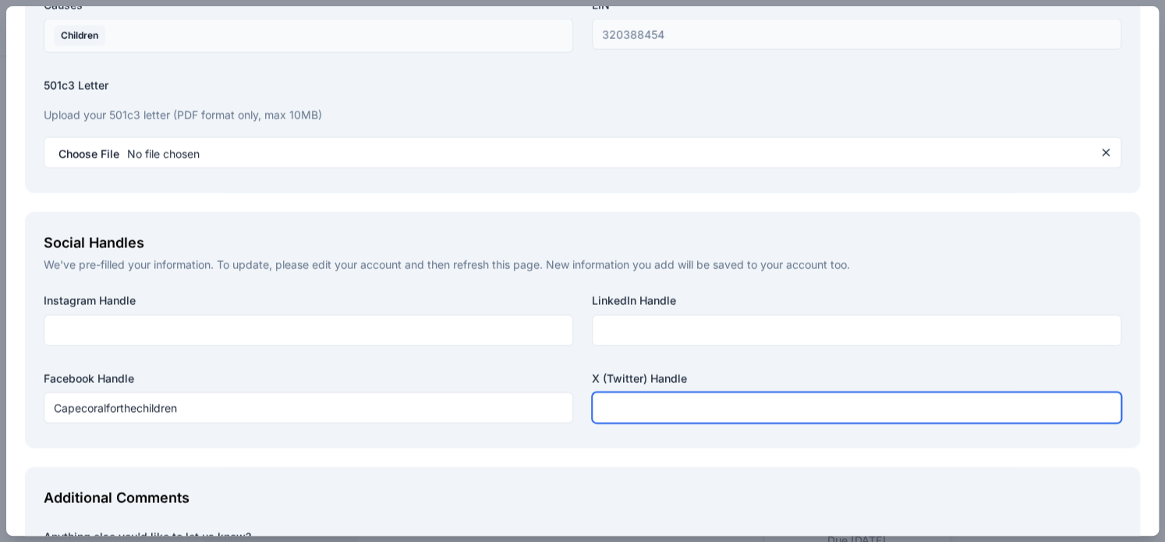
click at [623, 405] on input "text" at bounding box center [856, 407] width 529 height 31
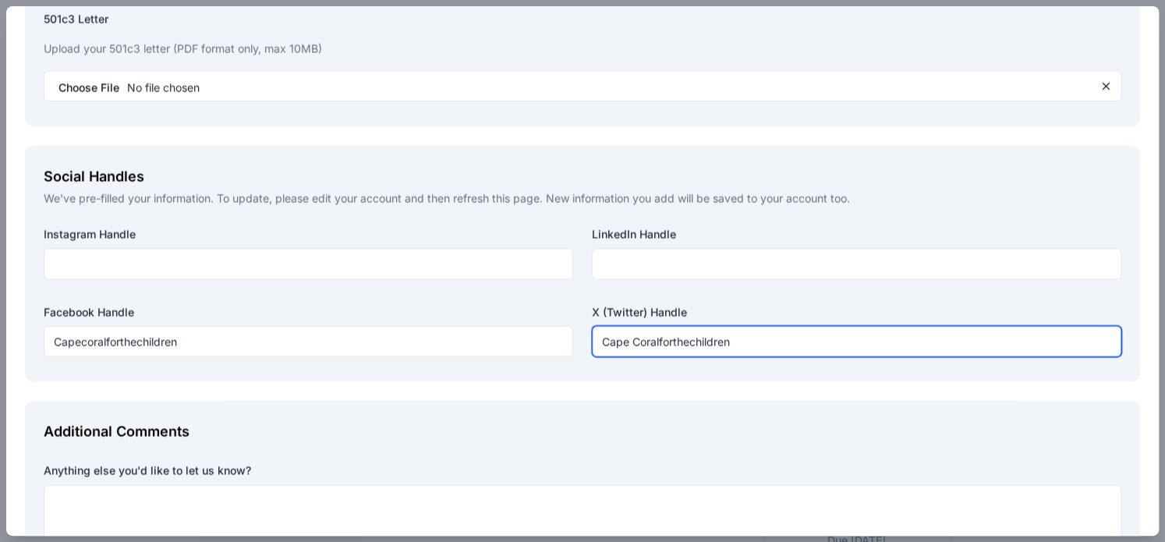
scroll to position [1815, 0]
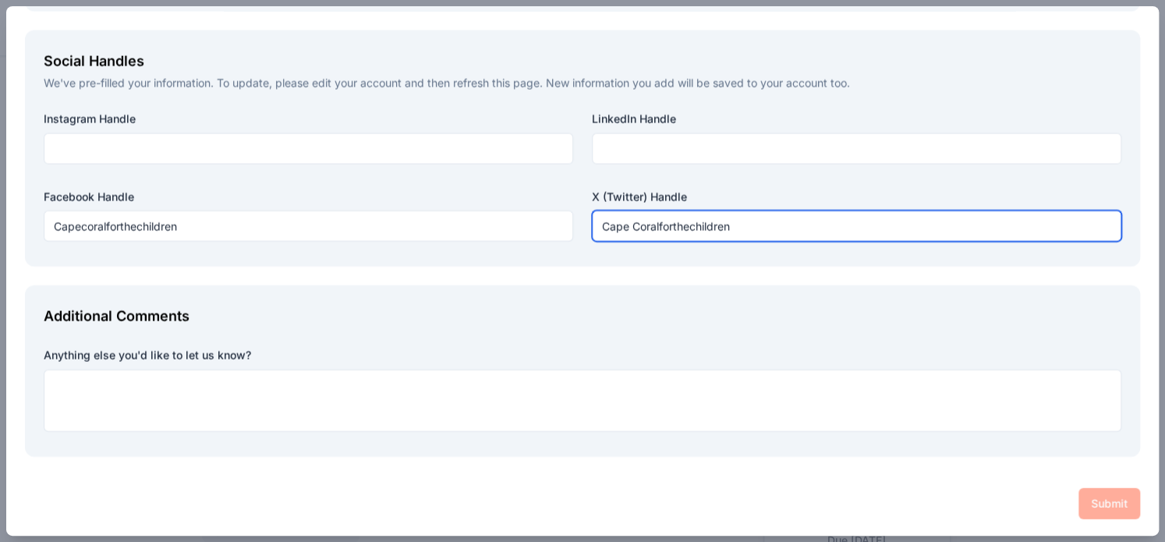
type input "Cape Coralforthechildren"
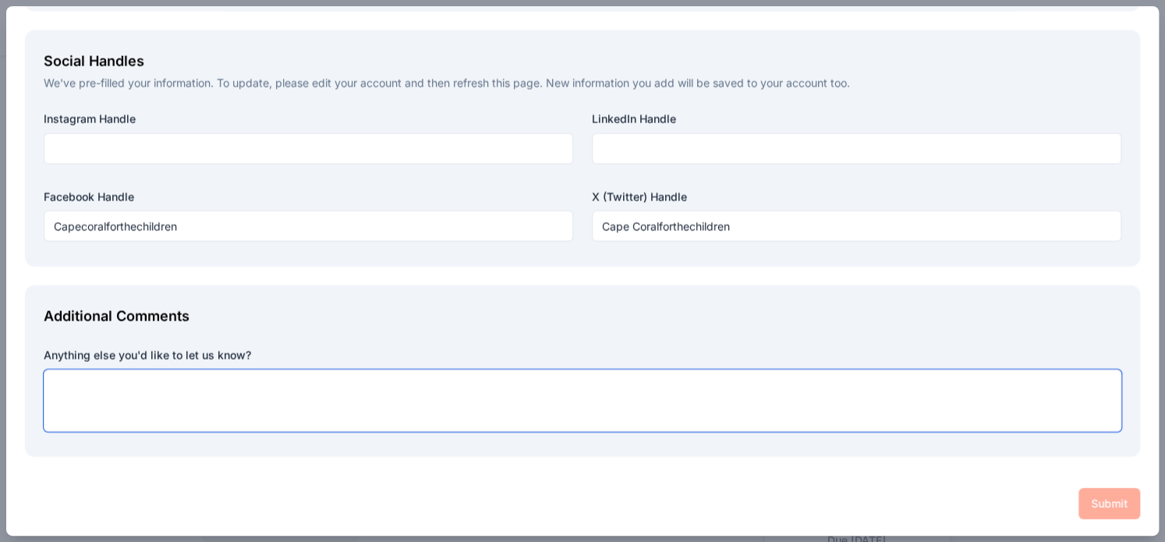
click at [65, 390] on textarea at bounding box center [582, 401] width 1077 height 62
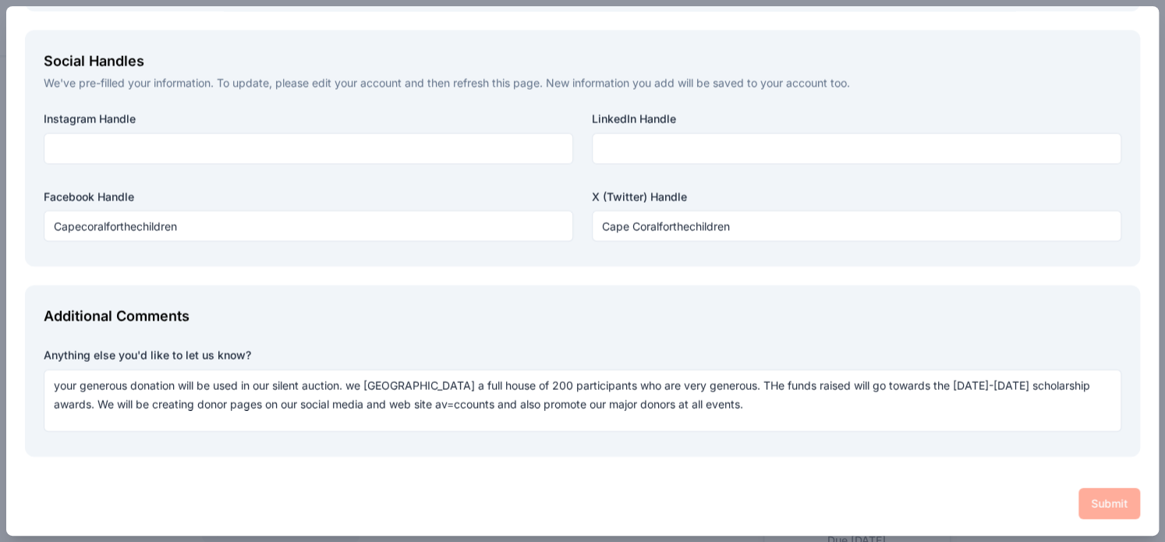
drag, startPoint x: 412, startPoint y: 387, endPoint x: 399, endPoint y: 112, distance: 275.5
click at [399, 112] on label "Instagram Handle" at bounding box center [308, 119] width 529 height 16
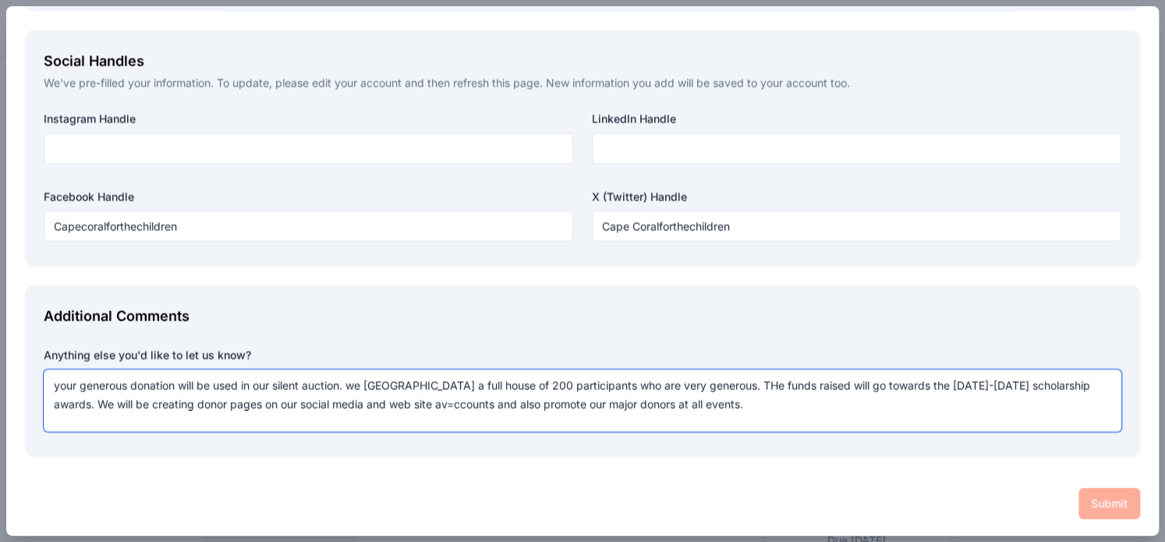
click at [398, 385] on textarea "your generous donation will be used in our silent auction. we [GEOGRAPHIC_DATA]…" at bounding box center [582, 401] width 1077 height 62
click at [730, 380] on textarea "your generous donation will be used in our silent auction. we already have sold…" at bounding box center [582, 401] width 1077 height 62
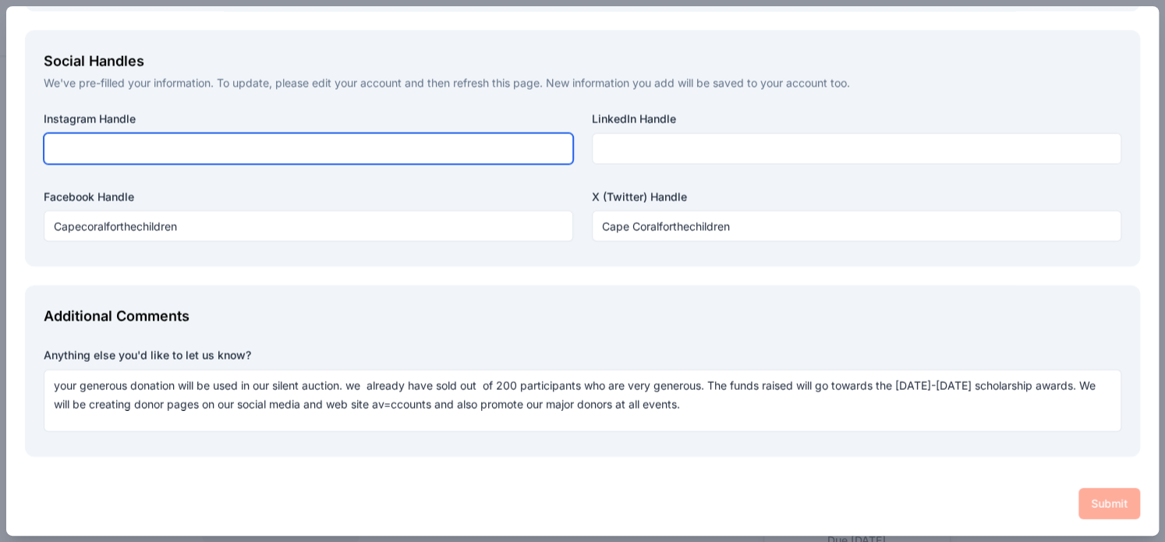
drag, startPoint x: 388, startPoint y: 405, endPoint x: 341, endPoint y: 133, distance: 275.3
click at [341, 133] on input "text" at bounding box center [308, 148] width 529 height 31
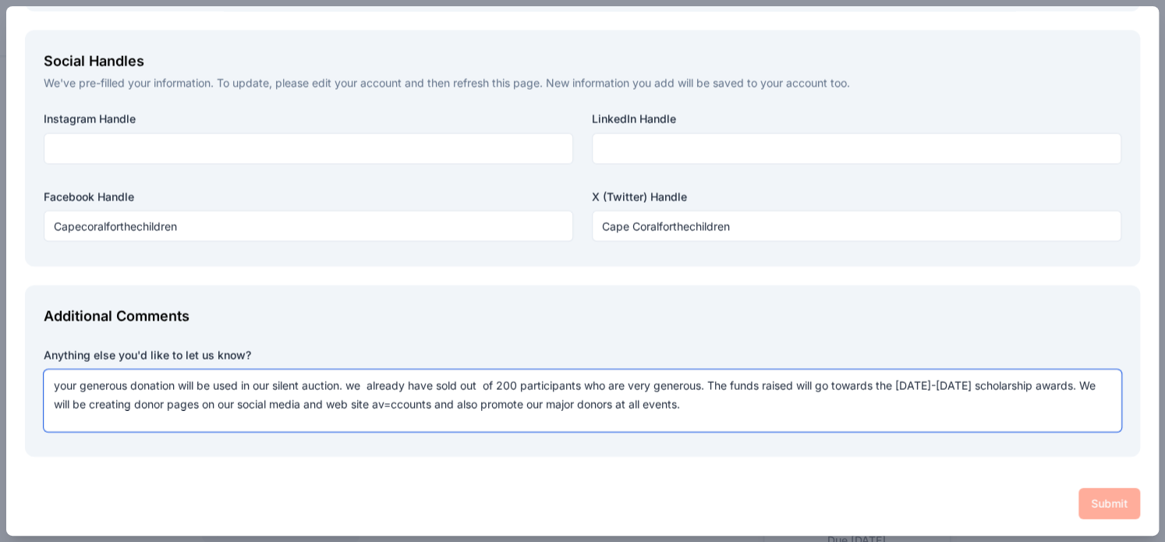
click at [391, 401] on textarea "your generous donation will be used in our silent auction. we already have sold…" at bounding box center [582, 401] width 1077 height 62
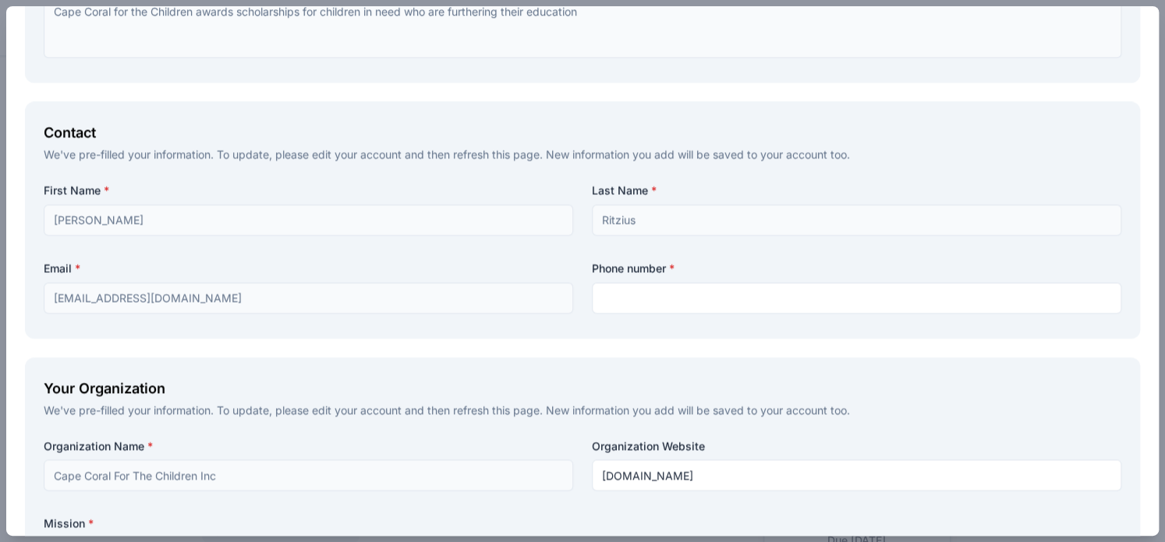
scroll to position [1007, 0]
type textarea "your generous donation will be used in our silent auction. we already have sold…"
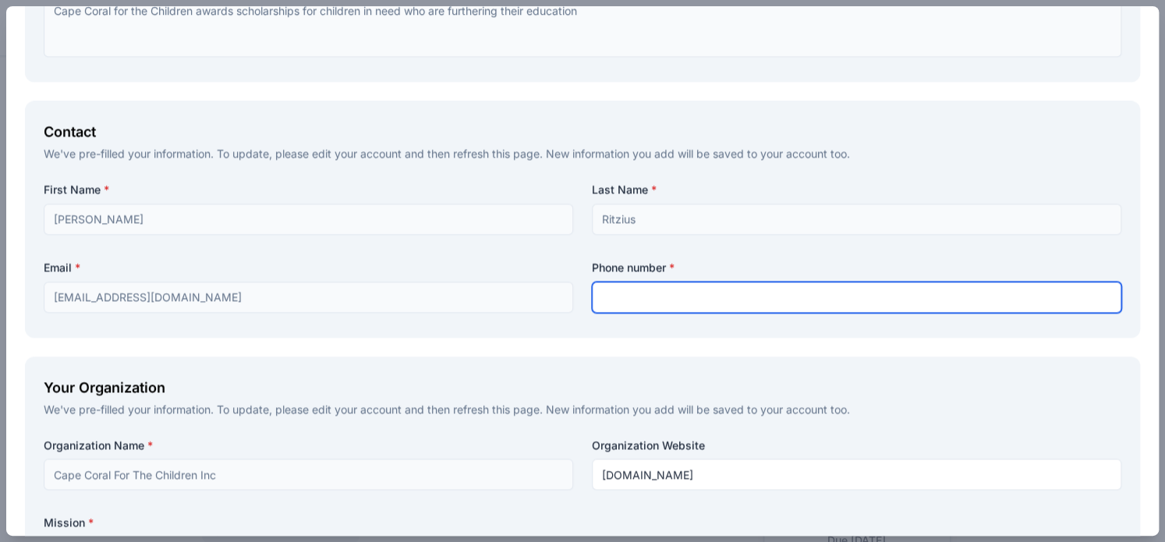
click at [610, 298] on input "text" at bounding box center [856, 296] width 529 height 31
type input "6064409211"
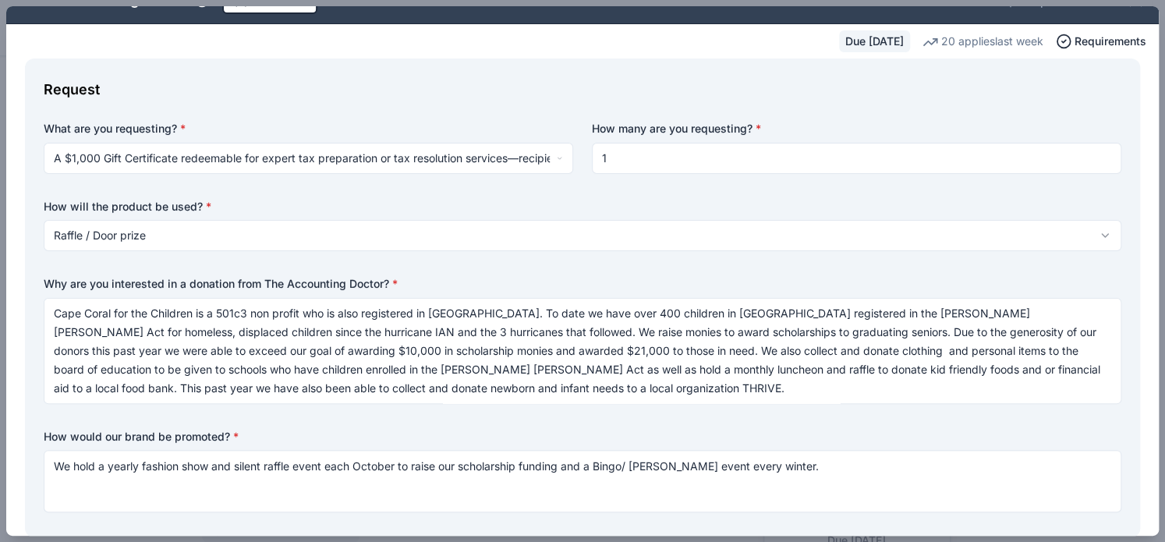
scroll to position [0, 0]
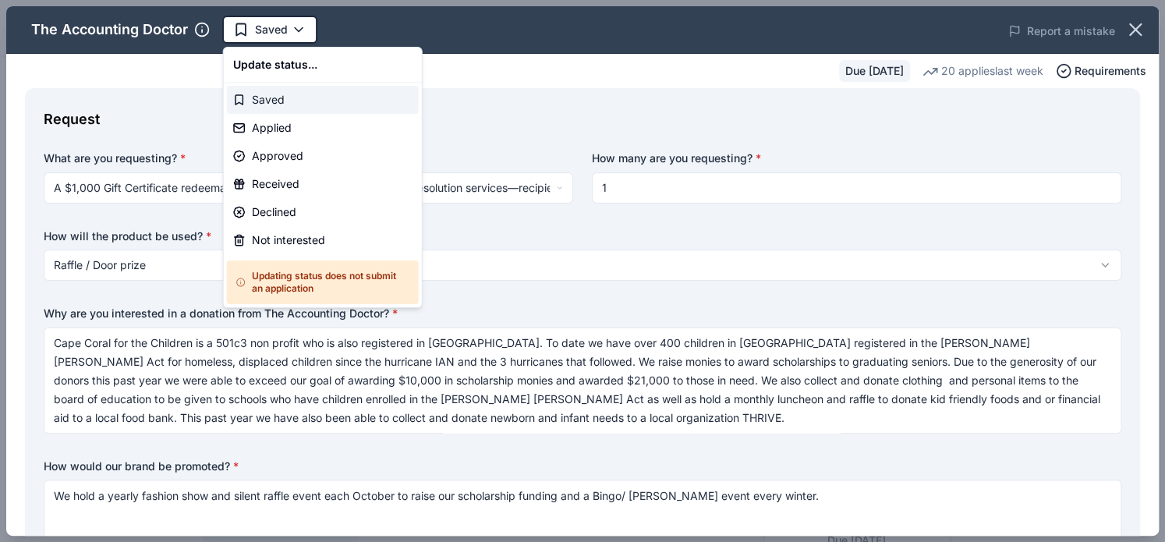
click at [253, 100] on div "Saved" at bounding box center [323, 100] width 192 height 28
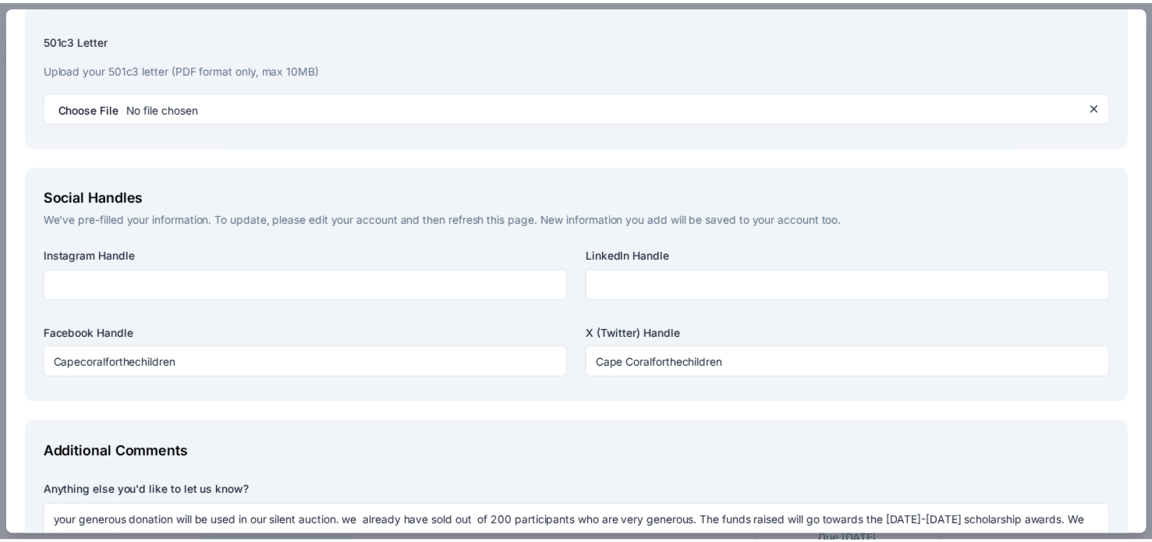
scroll to position [1815, 0]
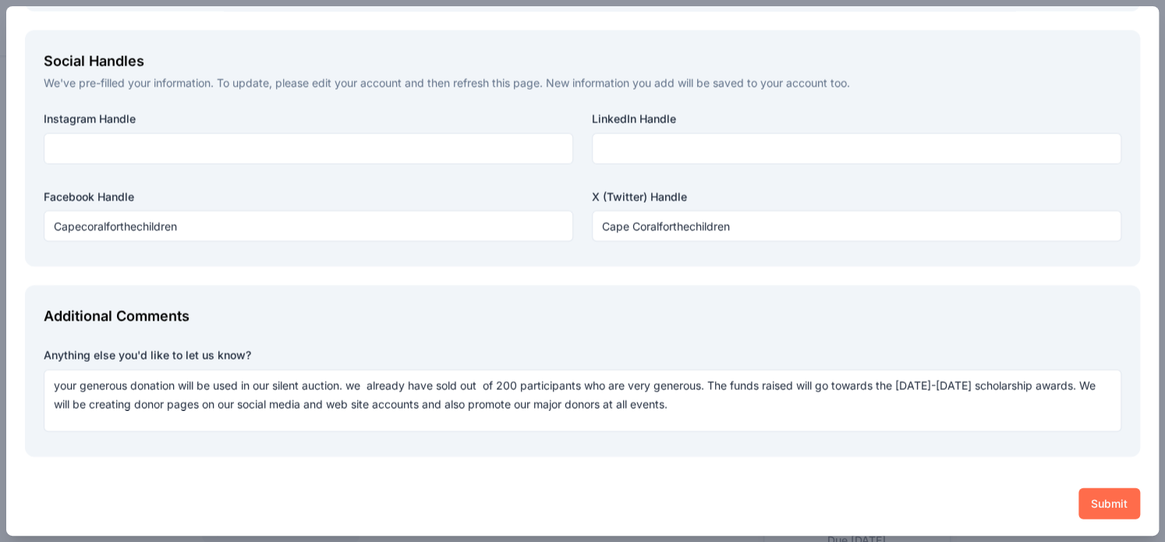
click at [1082, 499] on button "Submit" at bounding box center [1109, 503] width 62 height 31
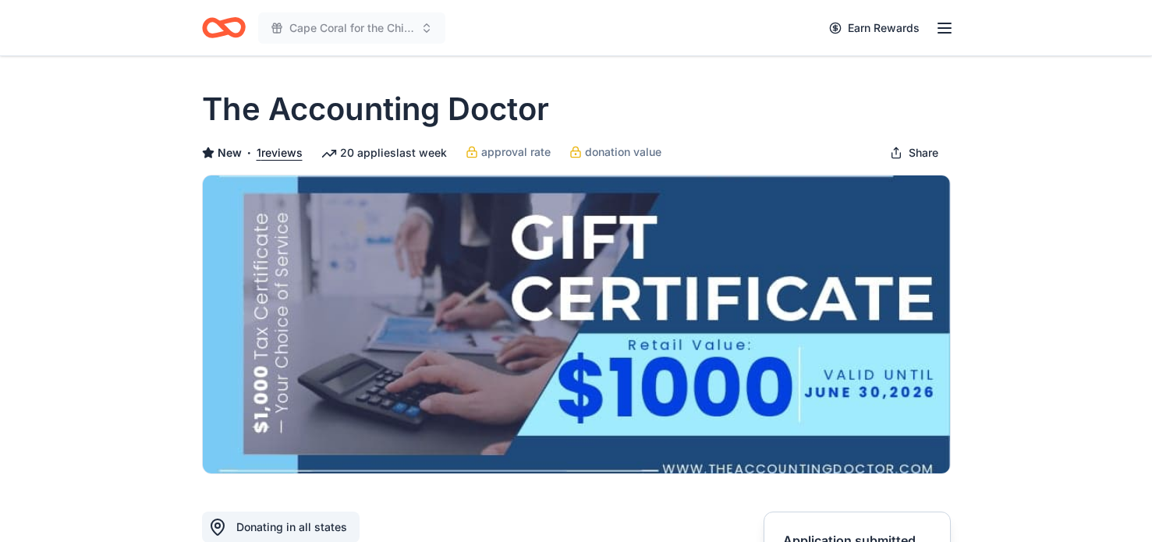
scroll to position [472, 0]
